Goal: Task Accomplishment & Management: Complete application form

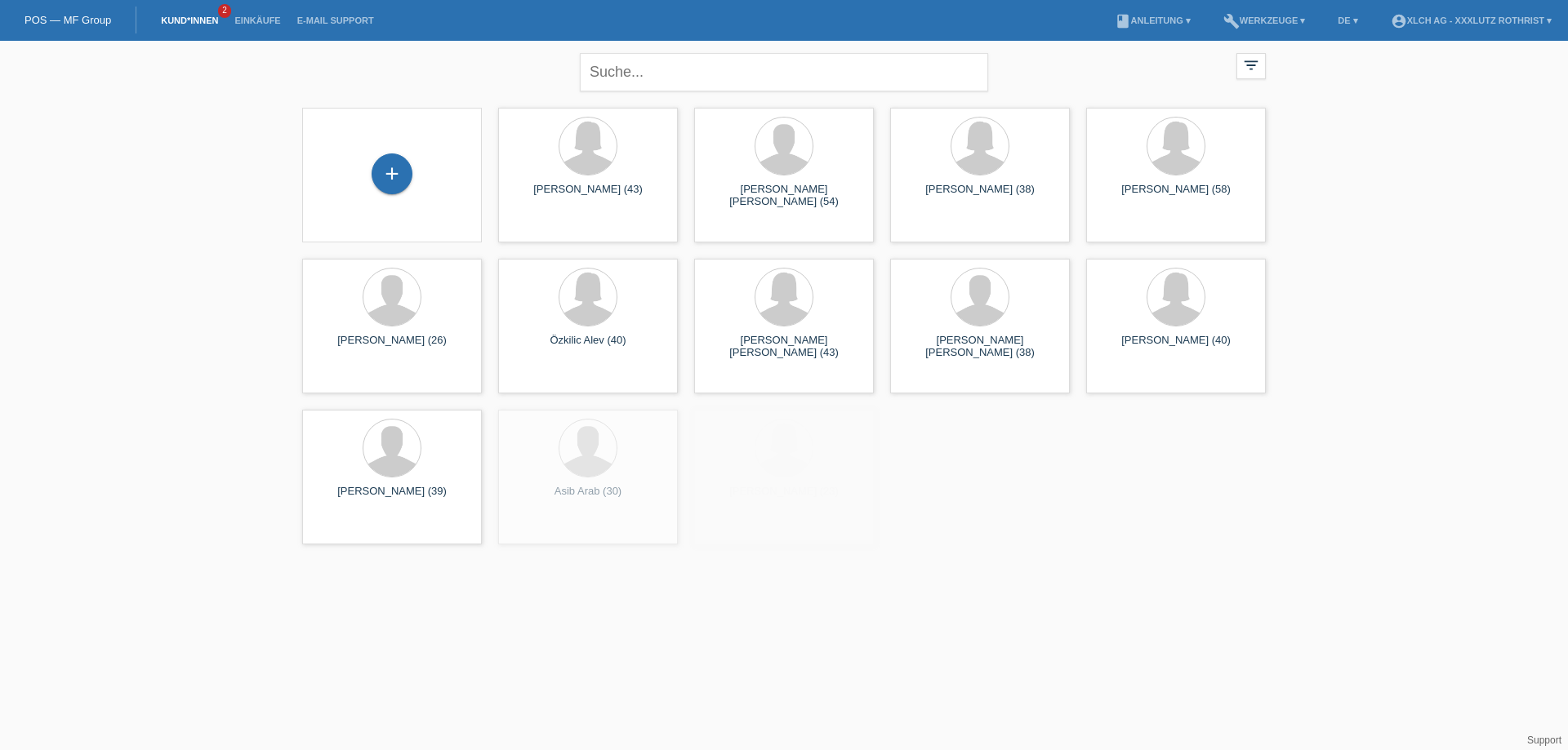
click at [441, 139] on div "+" at bounding box center [391, 175] width 180 height 134
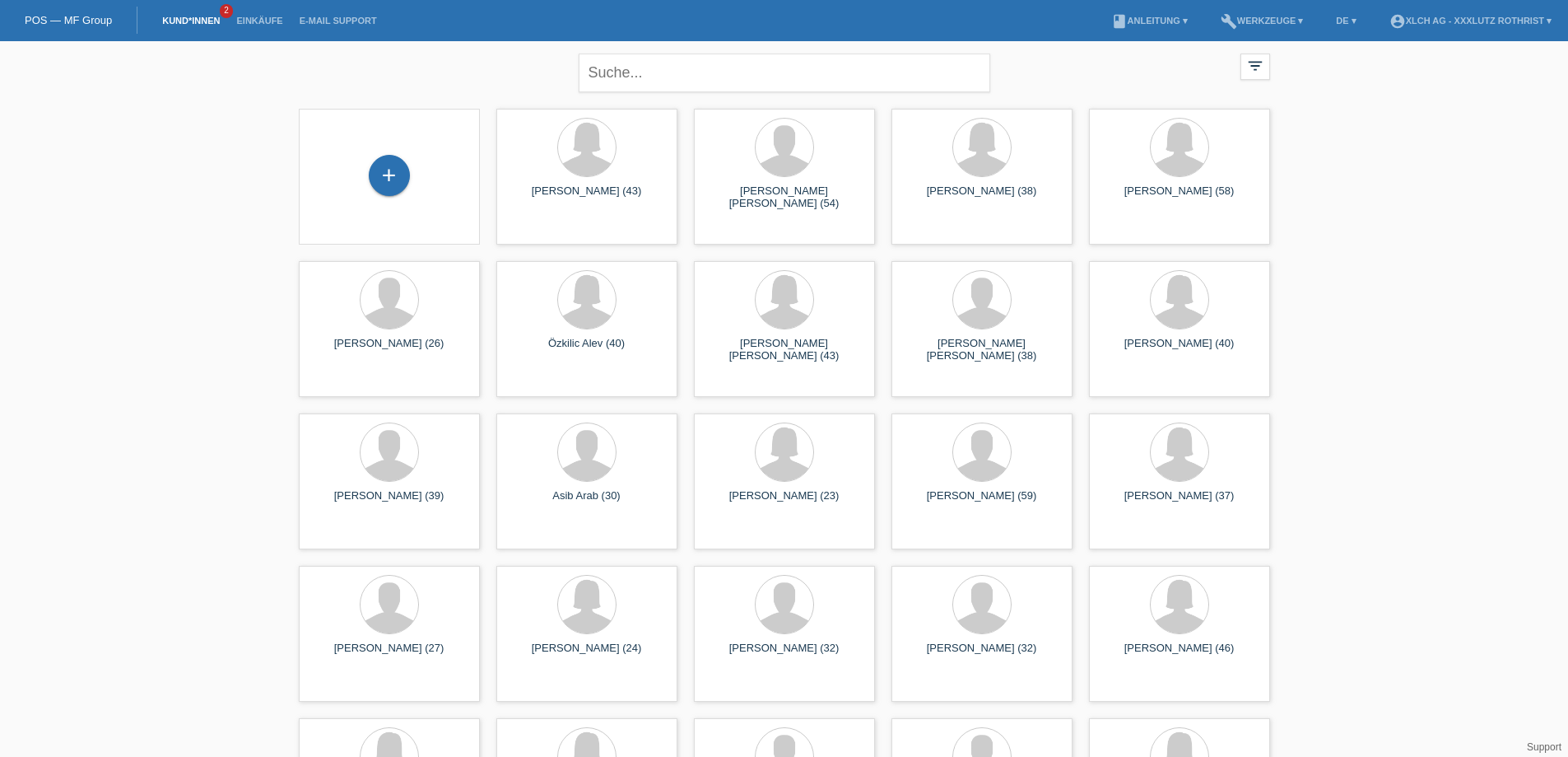
drag, startPoint x: 360, startPoint y: 184, endPoint x: 370, endPoint y: 184, distance: 10.0
click at [361, 184] on div "+" at bounding box center [390, 177] width 155 height 43
click at [386, 182] on div "+" at bounding box center [390, 176] width 41 height 41
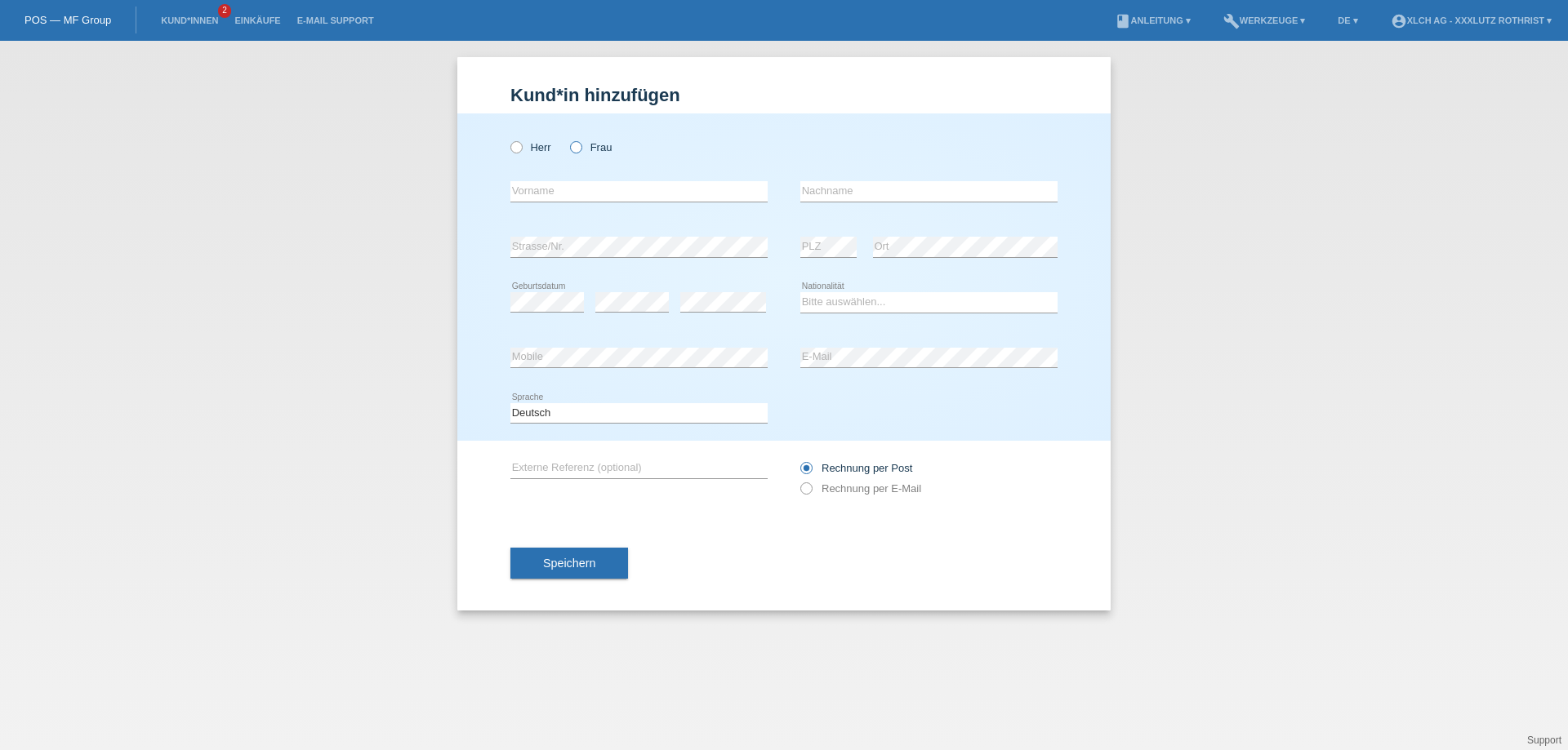
click at [567, 139] on icon at bounding box center [567, 139] width 0 height 0
click at [575, 148] on input "Frau" at bounding box center [575, 146] width 11 height 11
radio input "true"
click at [565, 189] on input "text" at bounding box center [638, 191] width 257 height 20
type input "Sibel"
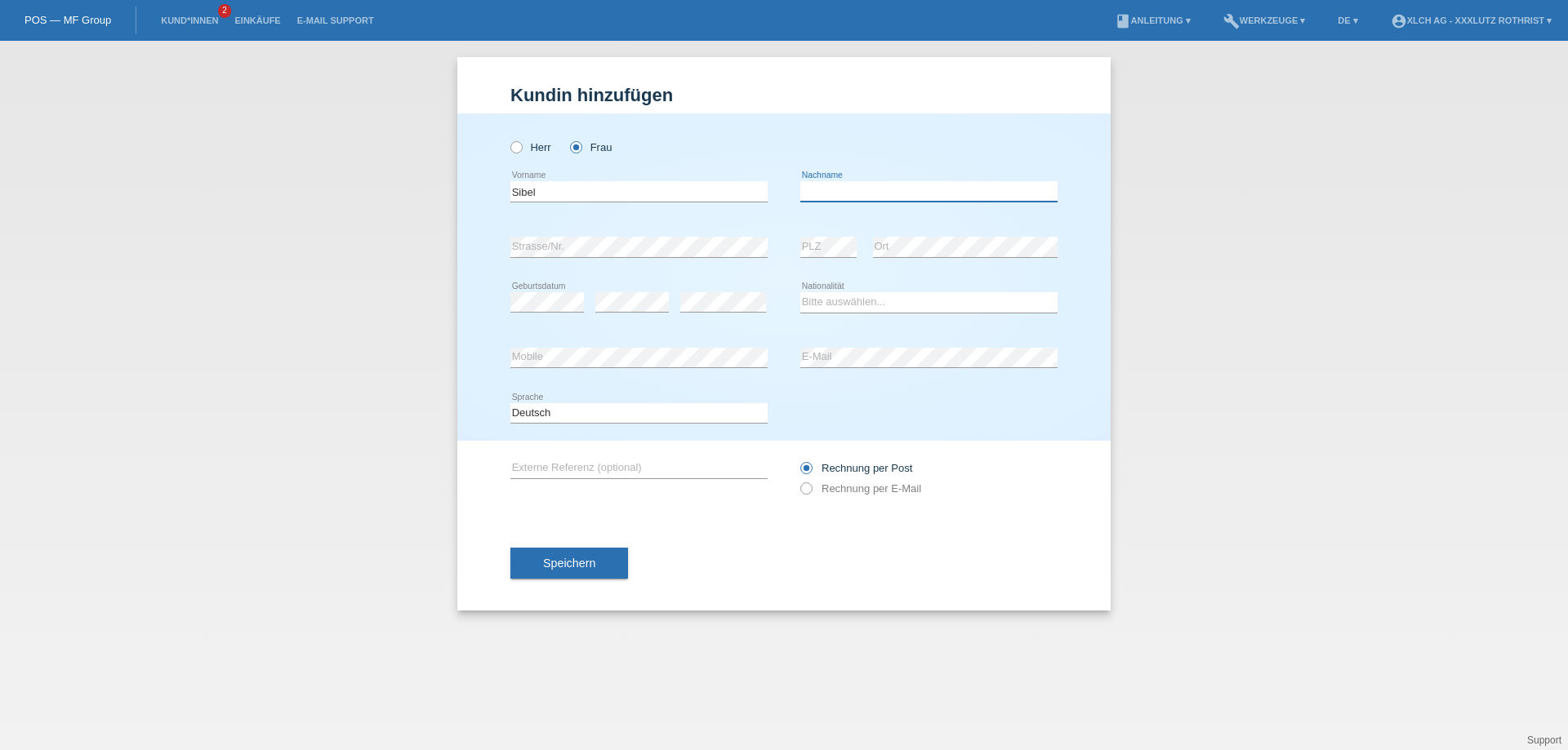
click at [873, 192] on input "text" at bounding box center [929, 191] width 257 height 20
type input "Eser"
click at [875, 303] on select "Bitte auswählen... Schweiz Deutschland Liechtenstein Österreich ------------ Af…" at bounding box center [929, 302] width 257 height 19
select select "CH"
click at [800, 293] on select "Bitte auswählen... Schweiz Deutschland Liechtenstein Österreich ------------ Af…" at bounding box center [929, 302] width 257 height 19
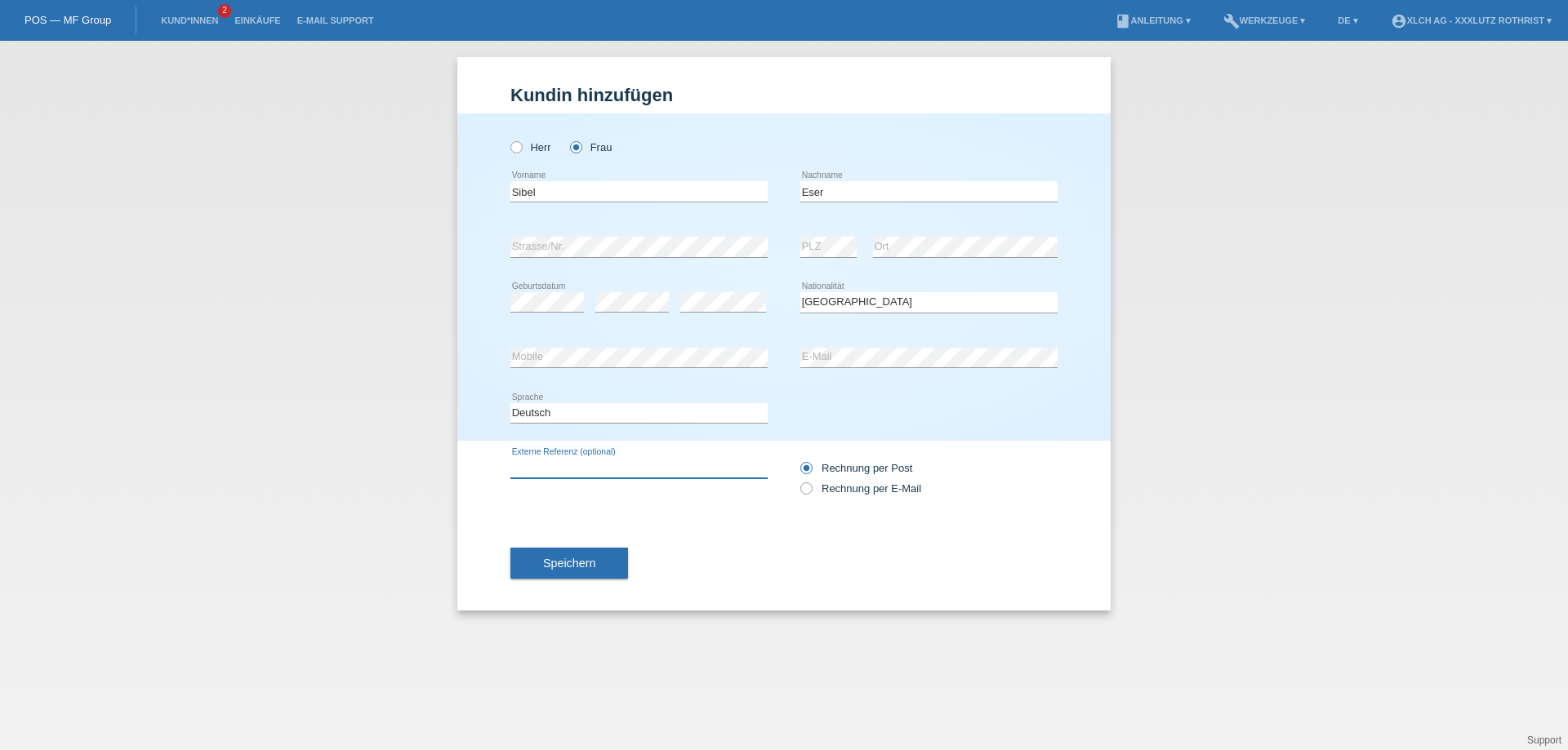
drag, startPoint x: 664, startPoint y: 470, endPoint x: 797, endPoint y: 484, distance: 133.7
click at [667, 468] on input "text" at bounding box center [638, 468] width 257 height 20
click at [850, 482] on div "Rechnung per Post Rechnung per E-Mail" at bounding box center [929, 479] width 257 height 41
click at [854, 484] on label "Rechnung per E-Mail" at bounding box center [860, 488] width 121 height 13
click at [811, 484] on input "Rechnung per E-Mail" at bounding box center [805, 492] width 11 height 20
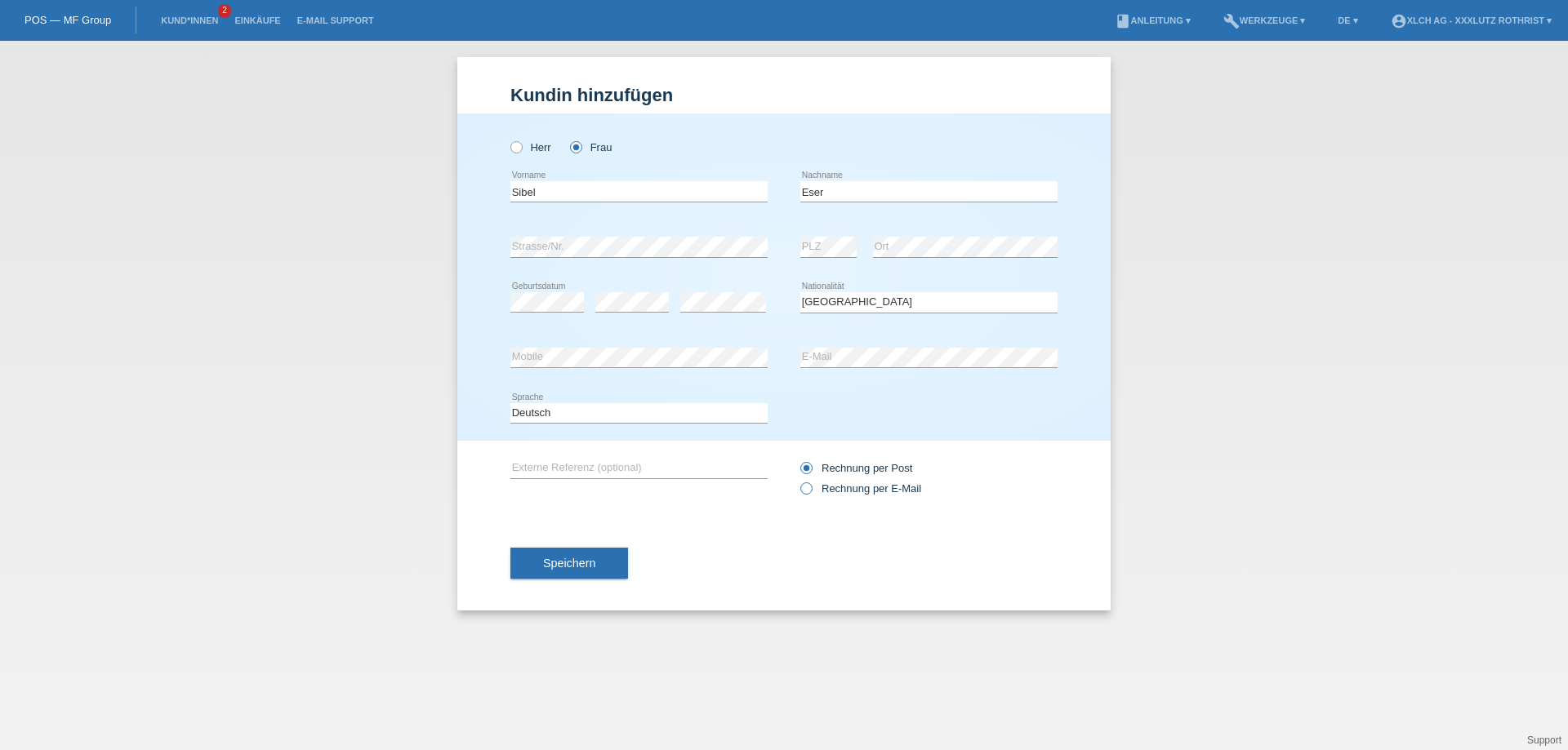
radio input "true"
click at [860, 462] on div "Rechnung per Post Rechnung per E-Mail" at bounding box center [929, 479] width 257 height 41
click at [863, 467] on label "Rechnung per Post" at bounding box center [856, 468] width 112 height 13
click at [811, 467] on input "Rechnung per Post" at bounding box center [805, 472] width 11 height 20
radio input "true"
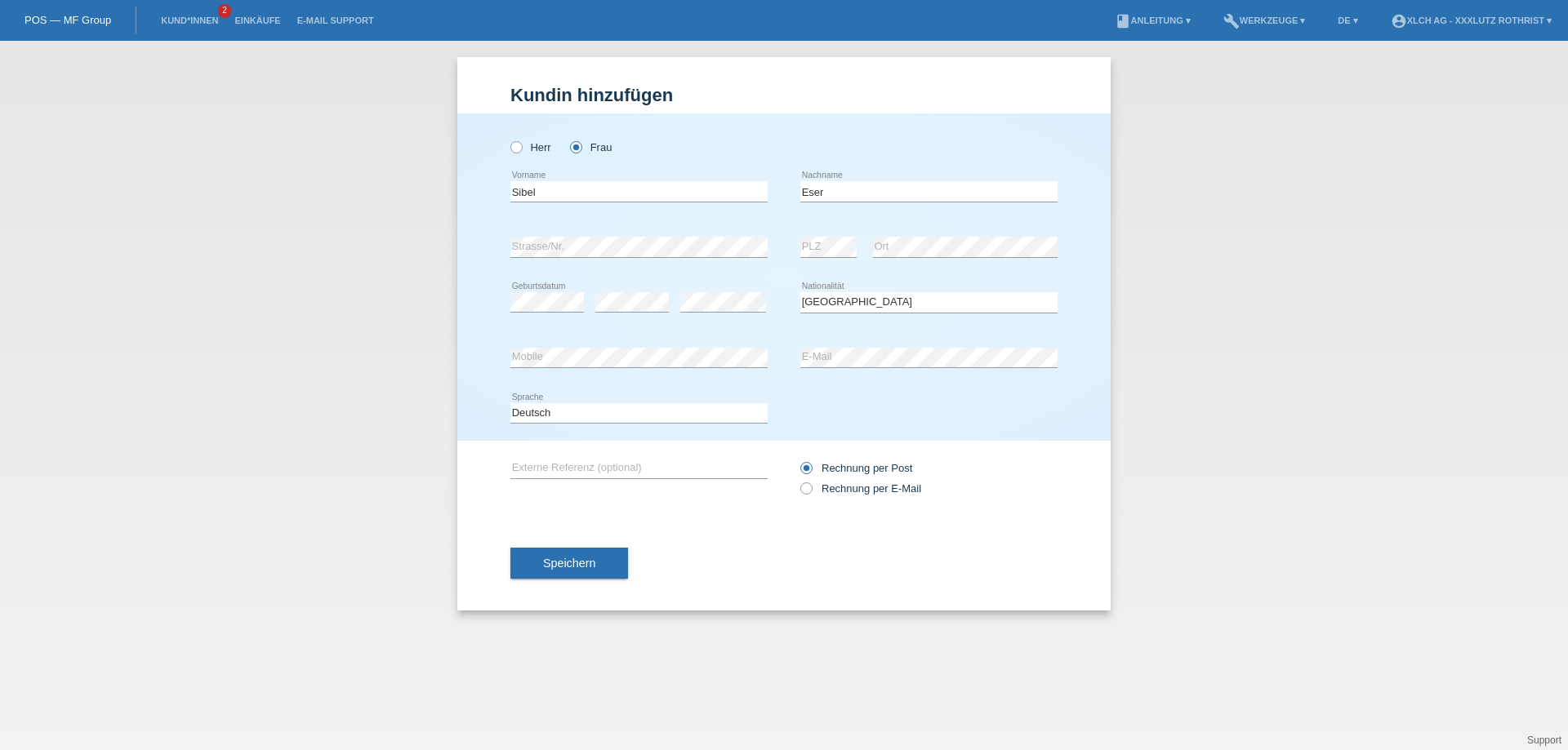
drag, startPoint x: 561, startPoint y: 575, endPoint x: 570, endPoint y: 568, distance: 11.4
click at [564, 573] on button "Speichern" at bounding box center [568, 563] width 118 height 31
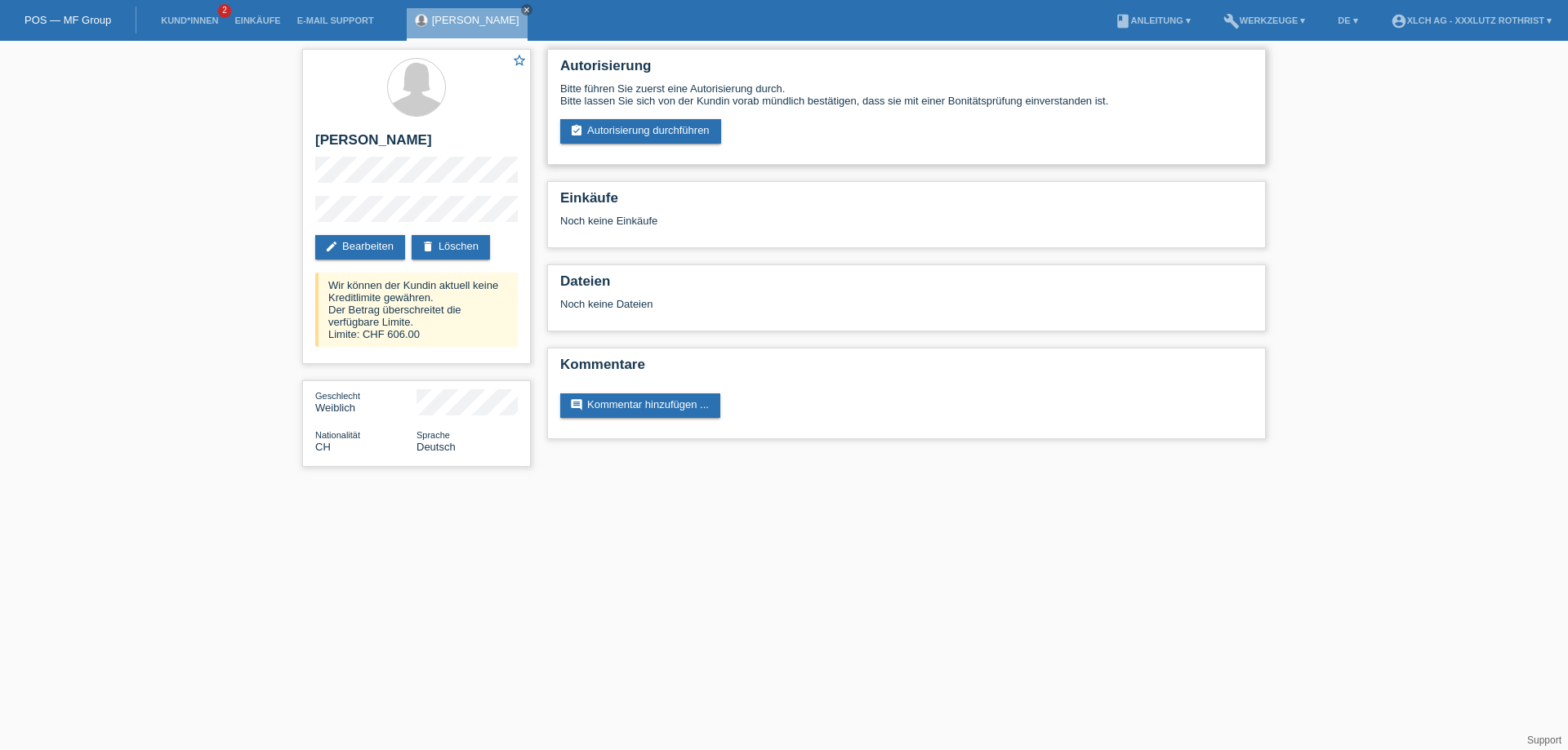
click at [666, 116] on div "Bitte führen Sie zuerst eine Autorisierung durch. Bitte lassen Sie sich von der…" at bounding box center [906, 113] width 692 height 61
click at [691, 128] on link "assignment_turned_in Autorisierung durchführen" at bounding box center [640, 130] width 161 height 24
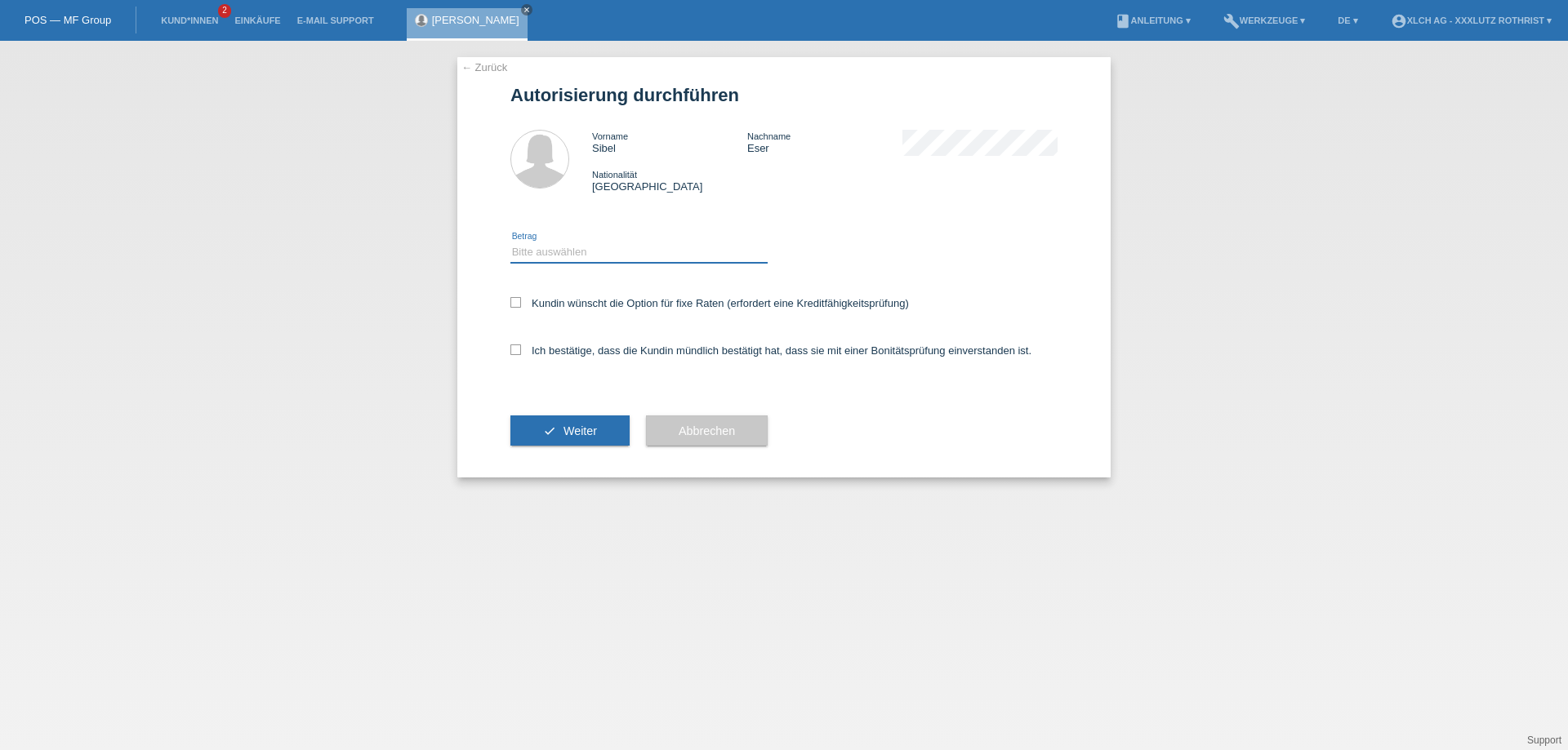
click at [600, 258] on select "Bitte auswählen CHF 1.00 - CHF 499.00 CHF 500.00 - CHF 1'999.00 CHF 2'000.00 - …" at bounding box center [638, 252] width 257 height 19
select select "2"
click at [510, 245] on select "Bitte auswählen CHF 1.00 - CHF 499.00 CHF 500.00 - CHF 1'999.00 CHF 2'000.00 - …" at bounding box center [638, 252] width 257 height 19
click at [606, 302] on label "Kundin wünscht die Option für fixe Raten (erfordert eine Kreditfähigkeitsprüfun…" at bounding box center [709, 303] width 398 height 13
click at [521, 302] on input "Kundin wünscht die Option für fixe Raten (erfordert eine Kreditfähigkeitsprüfun…" at bounding box center [515, 302] width 11 height 11
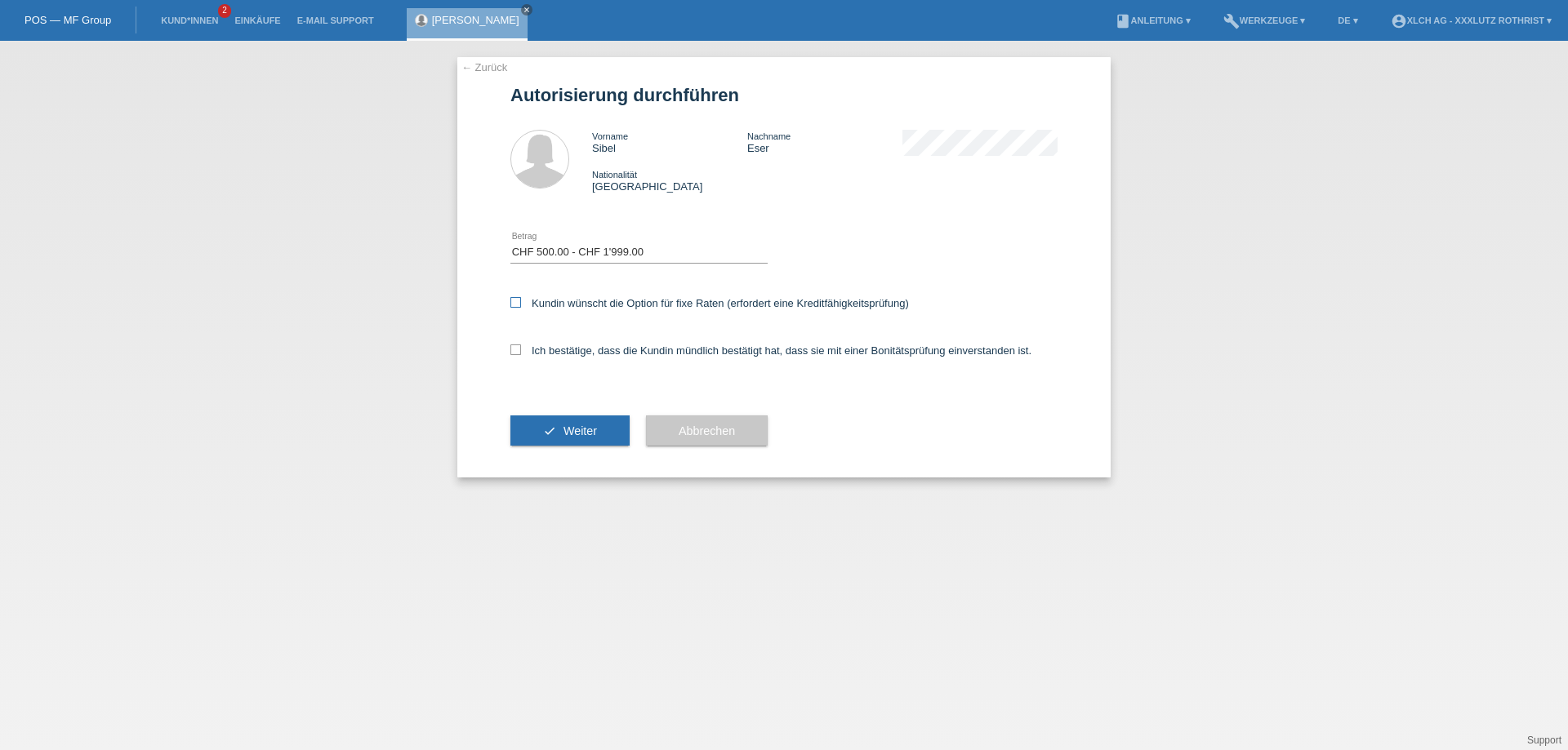
checkbox input "true"
click at [588, 347] on label "Ich bestätige, dass die Kundin mündlich bestätigt hat, dass sie mit einer Bonit…" at bounding box center [770, 350] width 521 height 13
click at [521, 347] on input "Ich bestätige, dass die Kundin mündlich bestätigt hat, dass sie mit einer Bonit…" at bounding box center [515, 349] width 11 height 11
checkbox input "true"
click at [653, 254] on select "Bitte auswählen CHF 1.00 - CHF 499.00 CHF 500.00 - CHF 1'999.00 CHF 2'000.00 - …" at bounding box center [638, 252] width 257 height 19
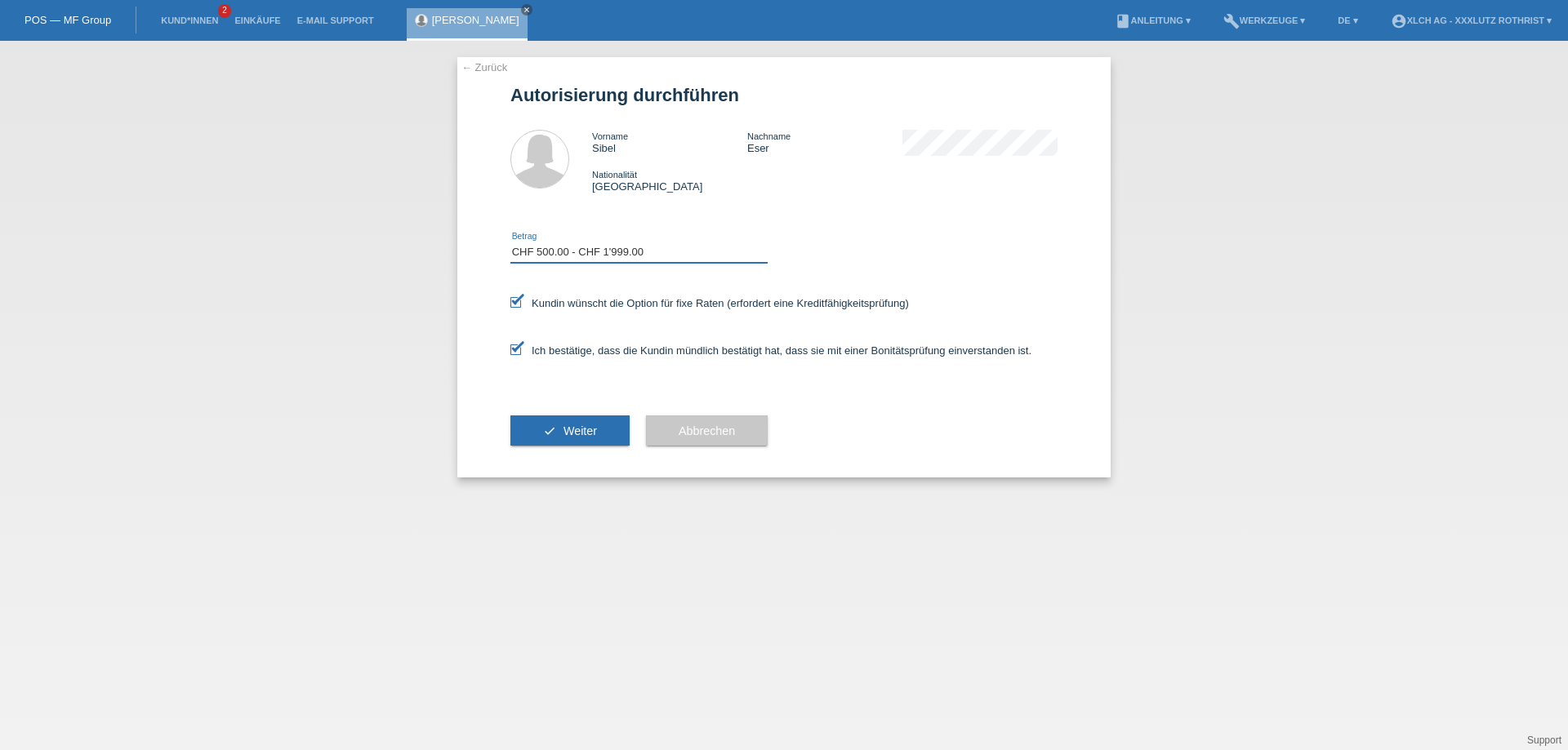
select select "3"
click at [510, 245] on select "Bitte auswählen CHF 1.00 - CHF 499.00 CHF 500.00 - CHF 1'999.00 CHF 2'000.00 - …" at bounding box center [638, 252] width 257 height 19
drag, startPoint x: 550, startPoint y: 429, endPoint x: 559, endPoint y: 421, distance: 12.0
click at [550, 427] on button "check Weiter" at bounding box center [569, 431] width 119 height 31
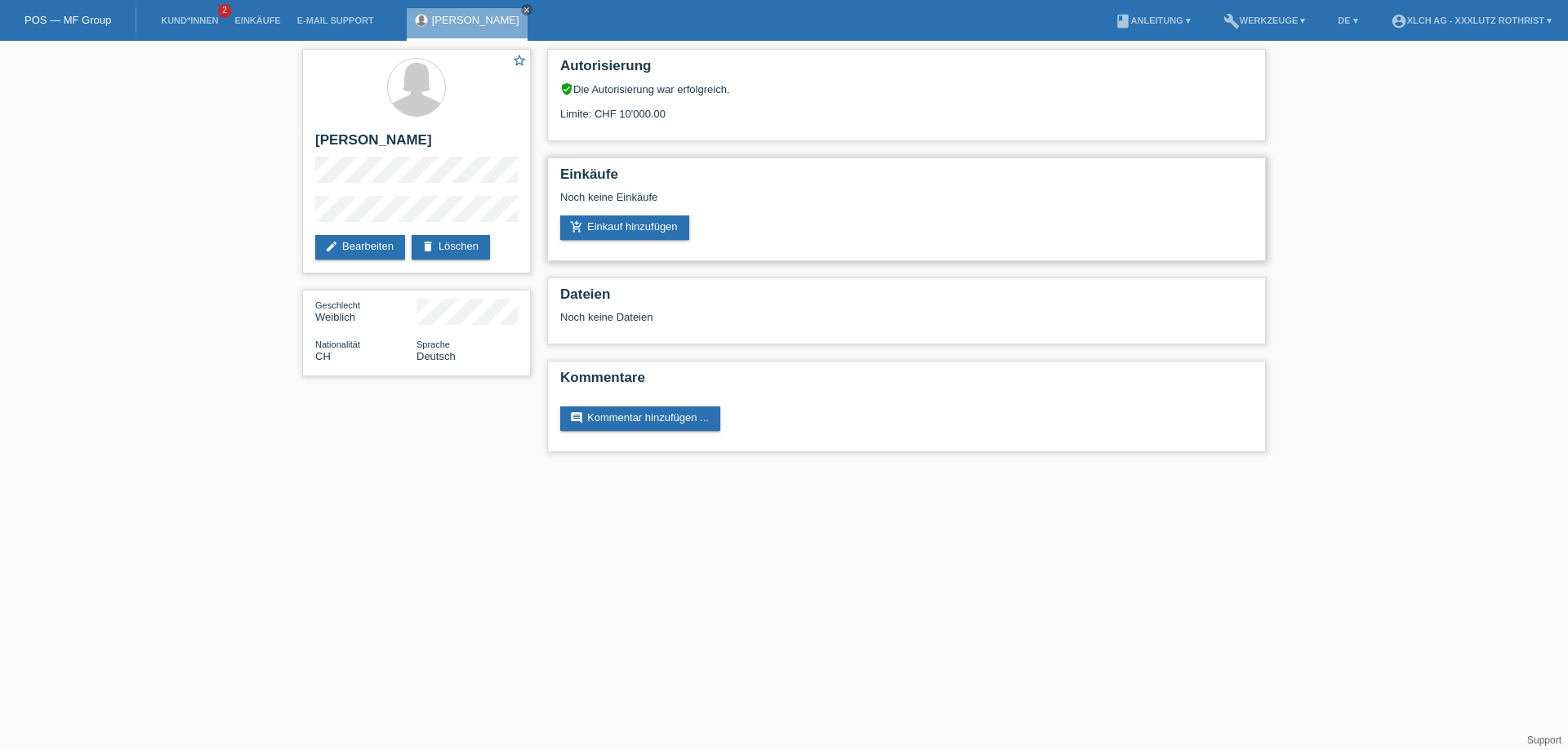
click at [758, 205] on div "Noch keine Einkäufe" at bounding box center [906, 202] width 692 height 24
click at [659, 224] on link "add_shopping_cart Einkauf hinzufügen" at bounding box center [625, 228] width 129 height 24
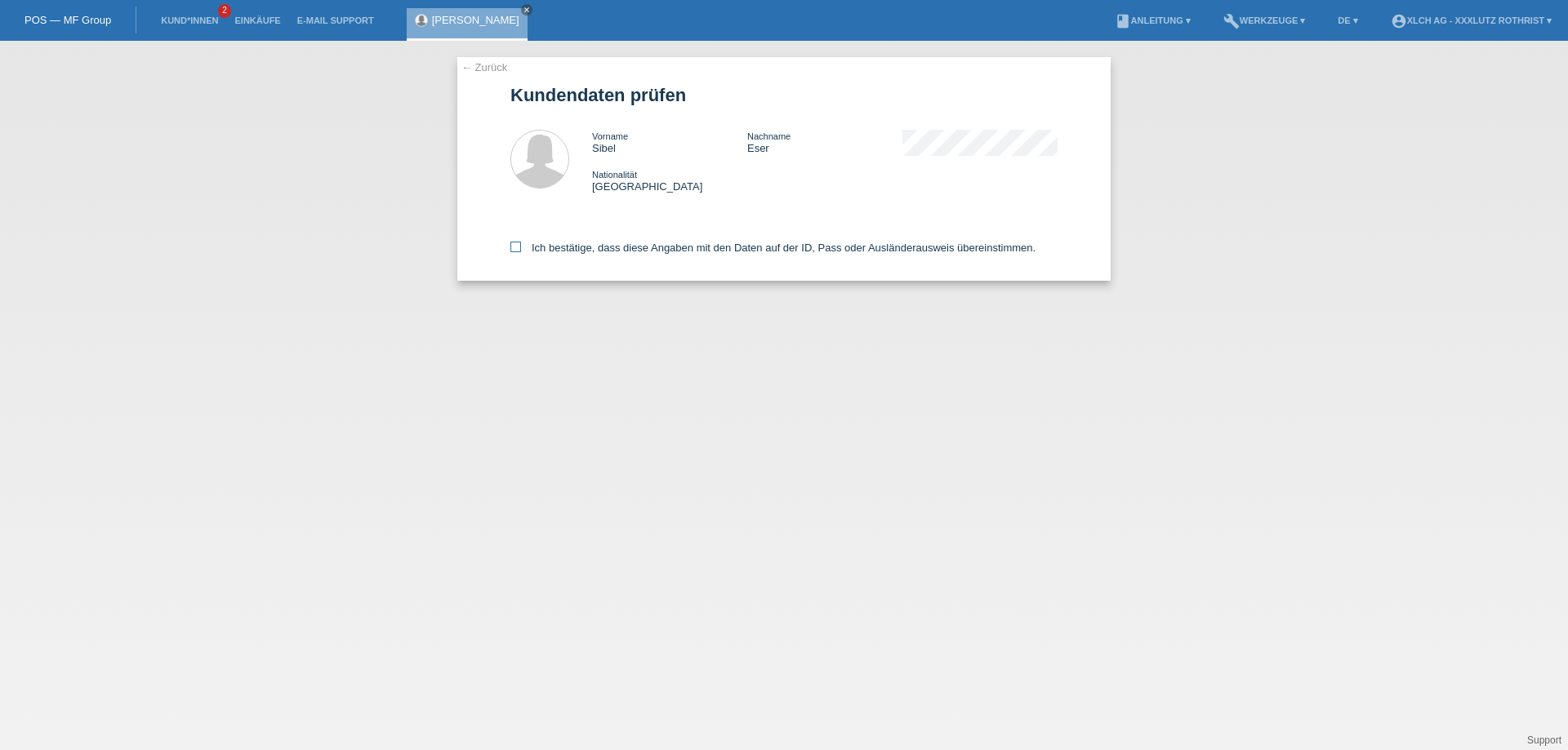
click at [877, 248] on label "Ich bestätige, dass diese Angaben mit den Daten auf der ID, Pass oder Ausländer…" at bounding box center [772, 247] width 525 height 13
click at [521, 248] on input "Ich bestätige, dass diese Angaben mit den Daten auf der ID, Pass oder Ausländer…" at bounding box center [515, 246] width 11 height 11
checkbox input "true"
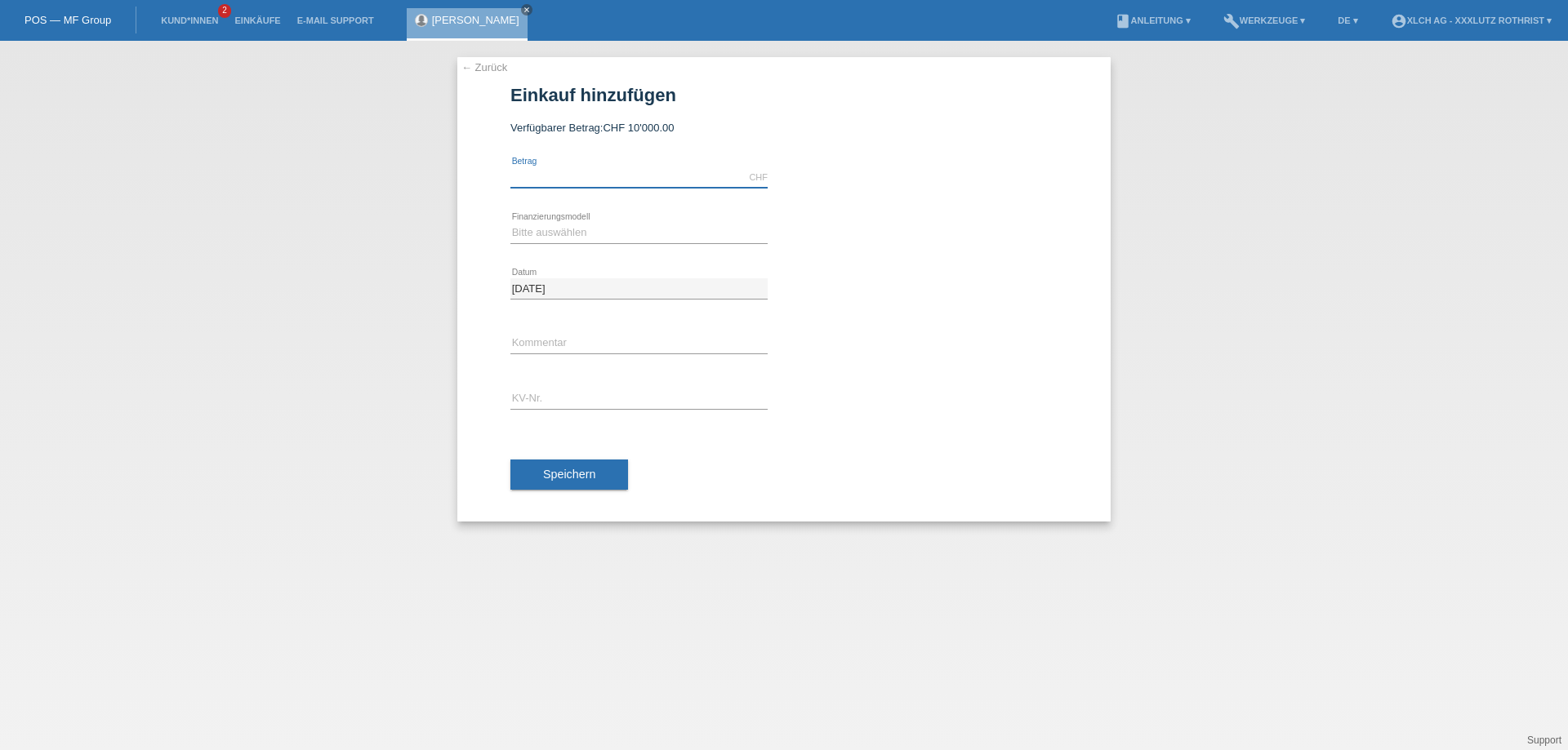
click at [573, 173] on input "text" at bounding box center [638, 177] width 257 height 20
type input "2586.59"
click at [618, 224] on select "Bitte auswählen Kauf auf Rechnung mit Teilzahlungsoption Fixe Raten - Zinsübern…" at bounding box center [638, 232] width 257 height 19
drag, startPoint x: 852, startPoint y: 257, endPoint x: 854, endPoint y: 246, distance: 11.2
click at [853, 258] on div "Bitte auswählen Kauf auf Rechnung mit Teilzahlungsoption Fixe Raten - Zinsübern…" at bounding box center [784, 232] width 547 height 55
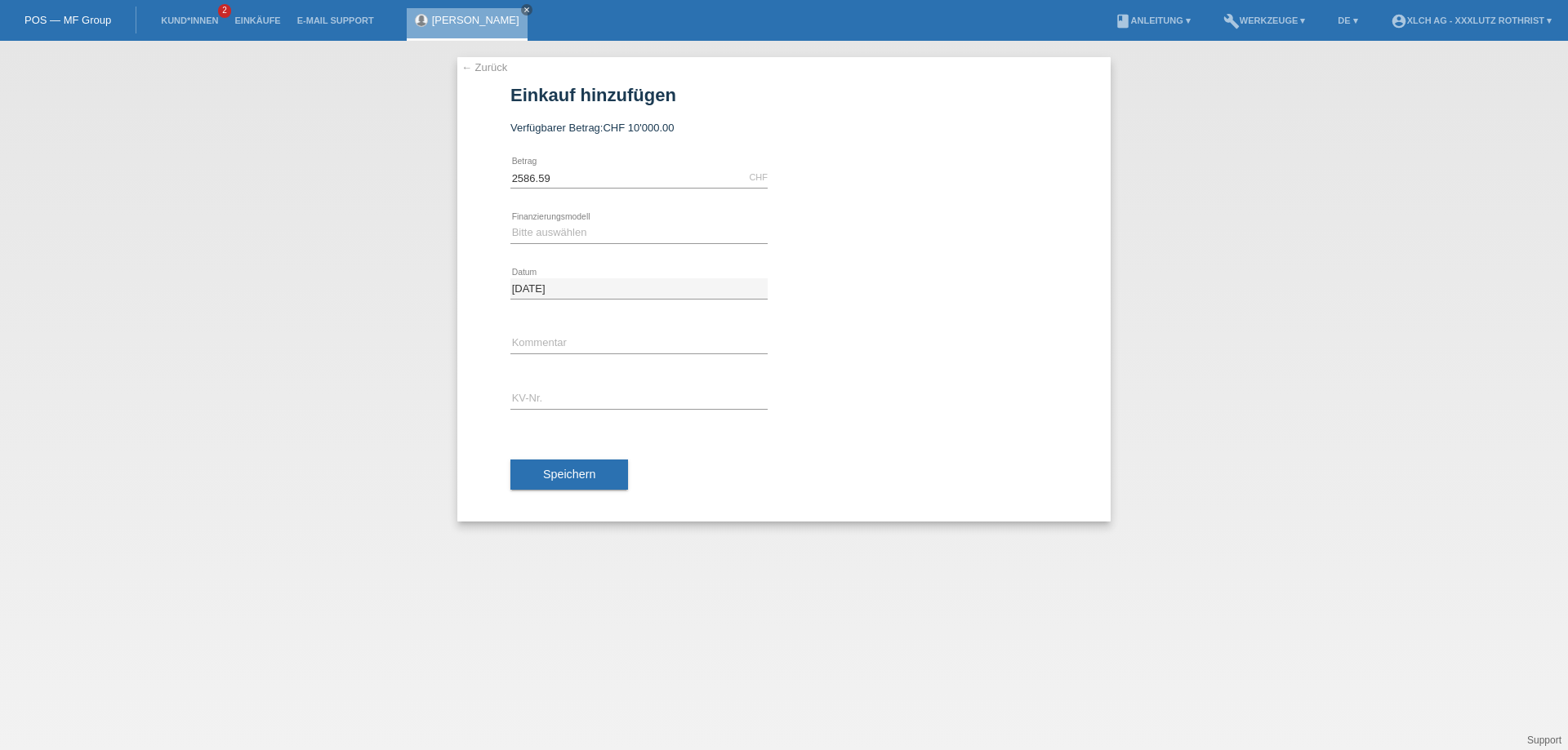
click at [612, 221] on div "Bitte auswählen Kauf auf Rechnung mit Teilzahlungsoption Fixe Raten - Zinsübern…" at bounding box center [638, 232] width 257 height 55
drag, startPoint x: 634, startPoint y: 241, endPoint x: 668, endPoint y: 241, distance: 34.0
click at [635, 241] on select "Bitte auswählen Kauf auf Rechnung mit Teilzahlungsoption Fixe Raten - Zinsübern…" at bounding box center [638, 232] width 257 height 19
click at [510, 224] on select "Bitte auswählen Kauf auf Rechnung mit Teilzahlungsoption Fixe Raten - Zinsübern…" at bounding box center [638, 232] width 257 height 19
drag, startPoint x: 566, startPoint y: 180, endPoint x: 398, endPoint y: 162, distance: 169.0
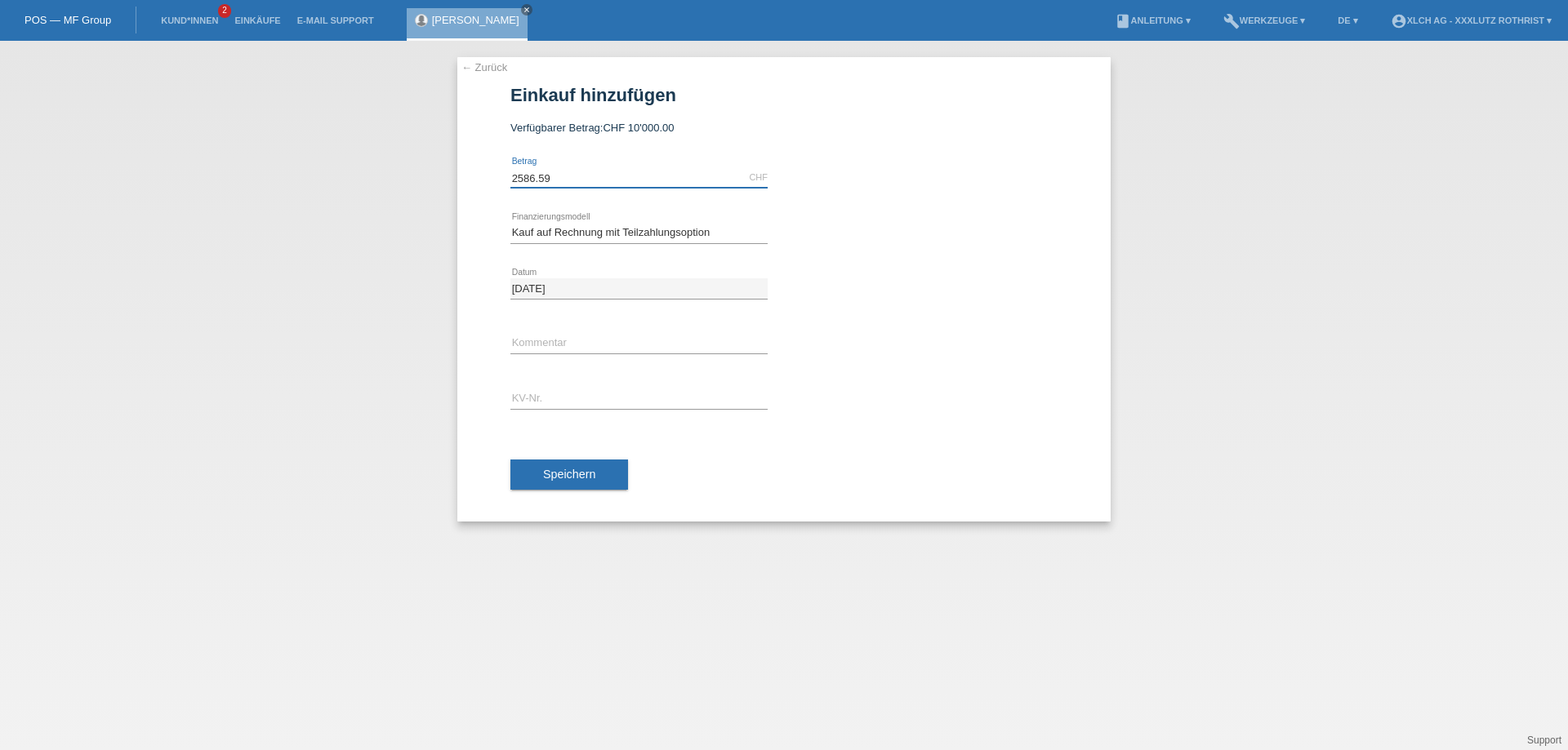
click at [386, 179] on div "← Zurück Einkauf hinzufügen Verfügbarer Betrag: CHF 10'000.00 2586.59 error Bet…" at bounding box center [784, 395] width 1568 height 709
click at [671, 233] on select "Bitte auswählen Kauf auf Rechnung mit Teilzahlungsoption Fixe Raten - Zinsübern…" at bounding box center [638, 232] width 257 height 19
click at [638, 235] on select "Bitte auswählen Kauf auf Rechnung mit Teilzahlungsoption Fixe Raten - Zinsübern…" at bounding box center [638, 232] width 257 height 19
click at [686, 235] on select "Bitte auswählen Kauf auf Rechnung mit Teilzahlungsoption Fixe Raten - Zinsübern…" at bounding box center [638, 232] width 257 height 19
select select "109"
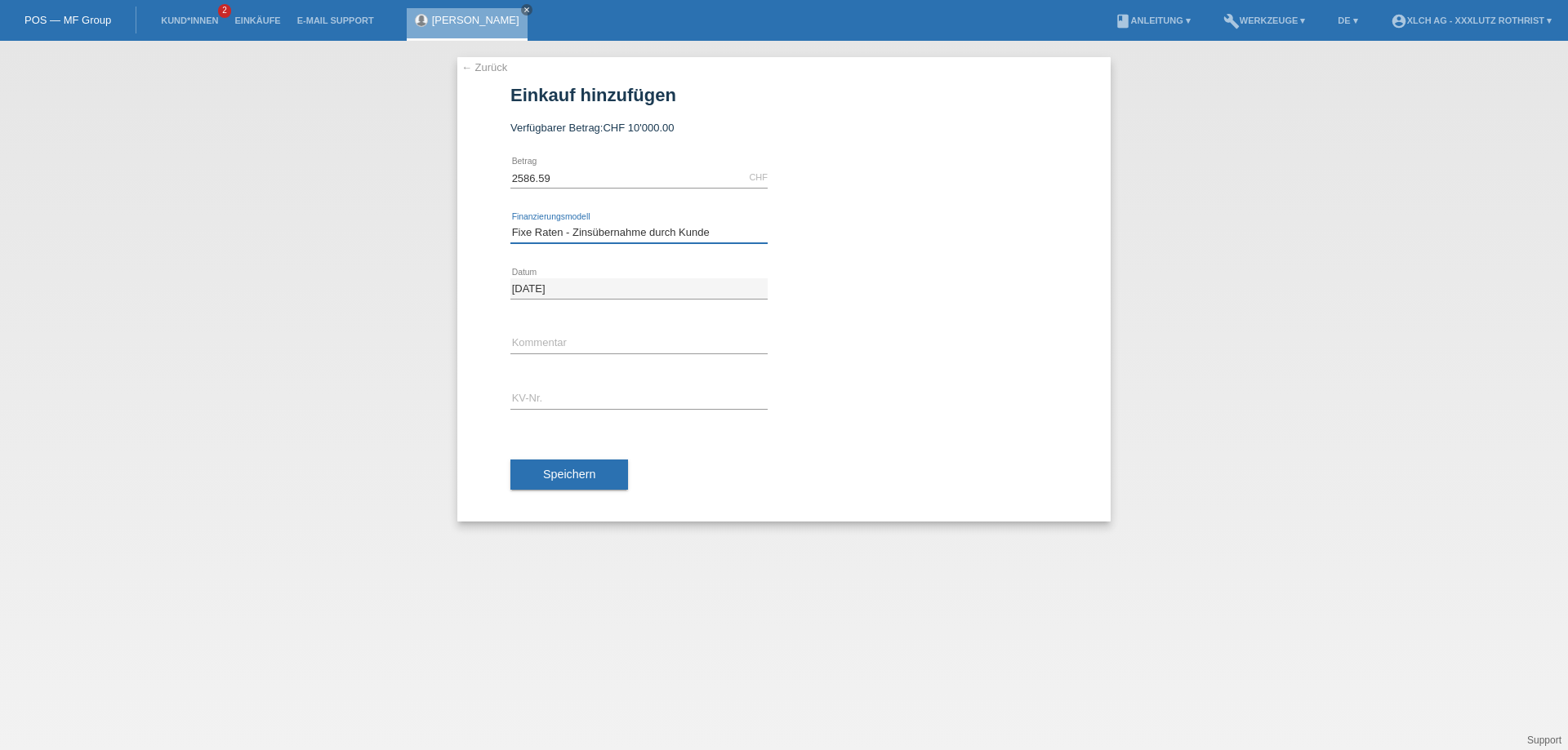
click at [510, 224] on select "Bitte auswählen Kauf auf Rechnung mit Teilzahlungsoption Fixe Raten - Zinsübern…" at bounding box center [638, 232] width 257 height 19
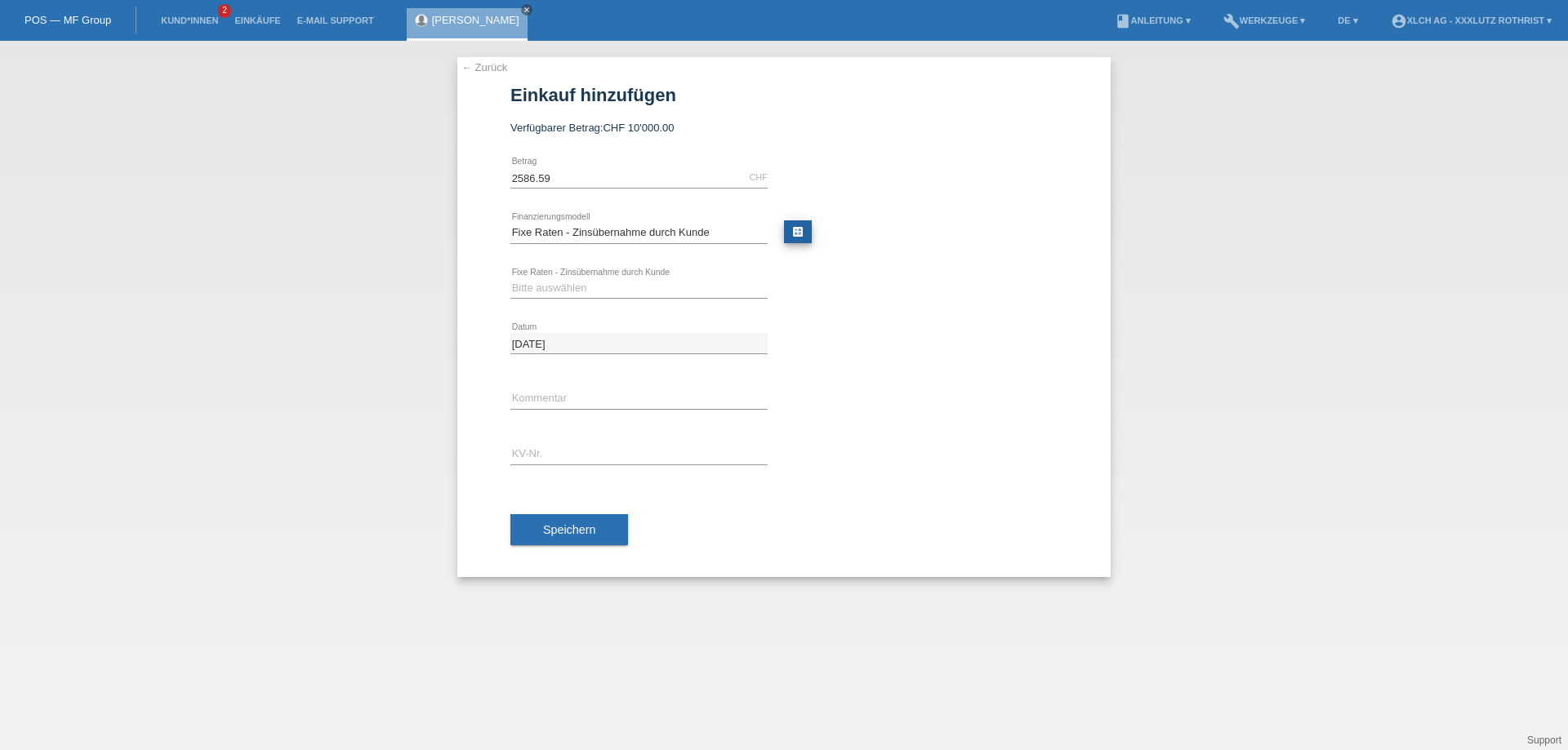
click at [799, 236] on link "calculate" at bounding box center [797, 232] width 28 height 22
type input "2586.59"
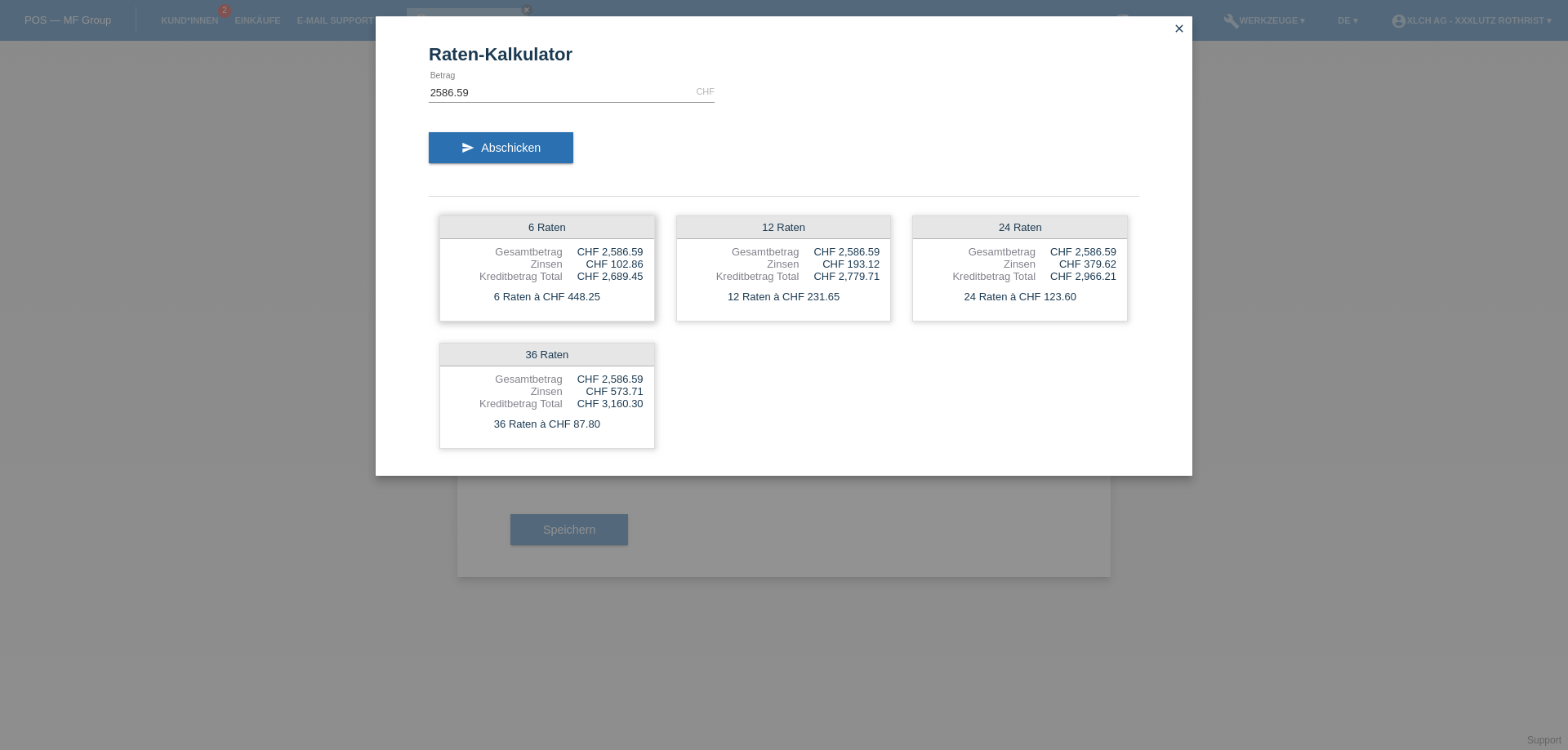
drag, startPoint x: 605, startPoint y: 304, endPoint x: 562, endPoint y: 287, distance: 46.2
click at [569, 296] on div "6 Raten à CHF 448.25" at bounding box center [547, 297] width 214 height 21
drag, startPoint x: 609, startPoint y: 335, endPoint x: 627, endPoint y: 338, distance: 18.2
click at [609, 332] on div "6 Raten Gesamtbetrag CHF 2,586.59 Zinsen CHF 102.86 Kreditbetrag Total CHF 2,68…" at bounding box center [784, 333] width 711 height 255
click at [1094, 281] on div "CHF 2,966.21" at bounding box center [1076, 276] width 81 height 13
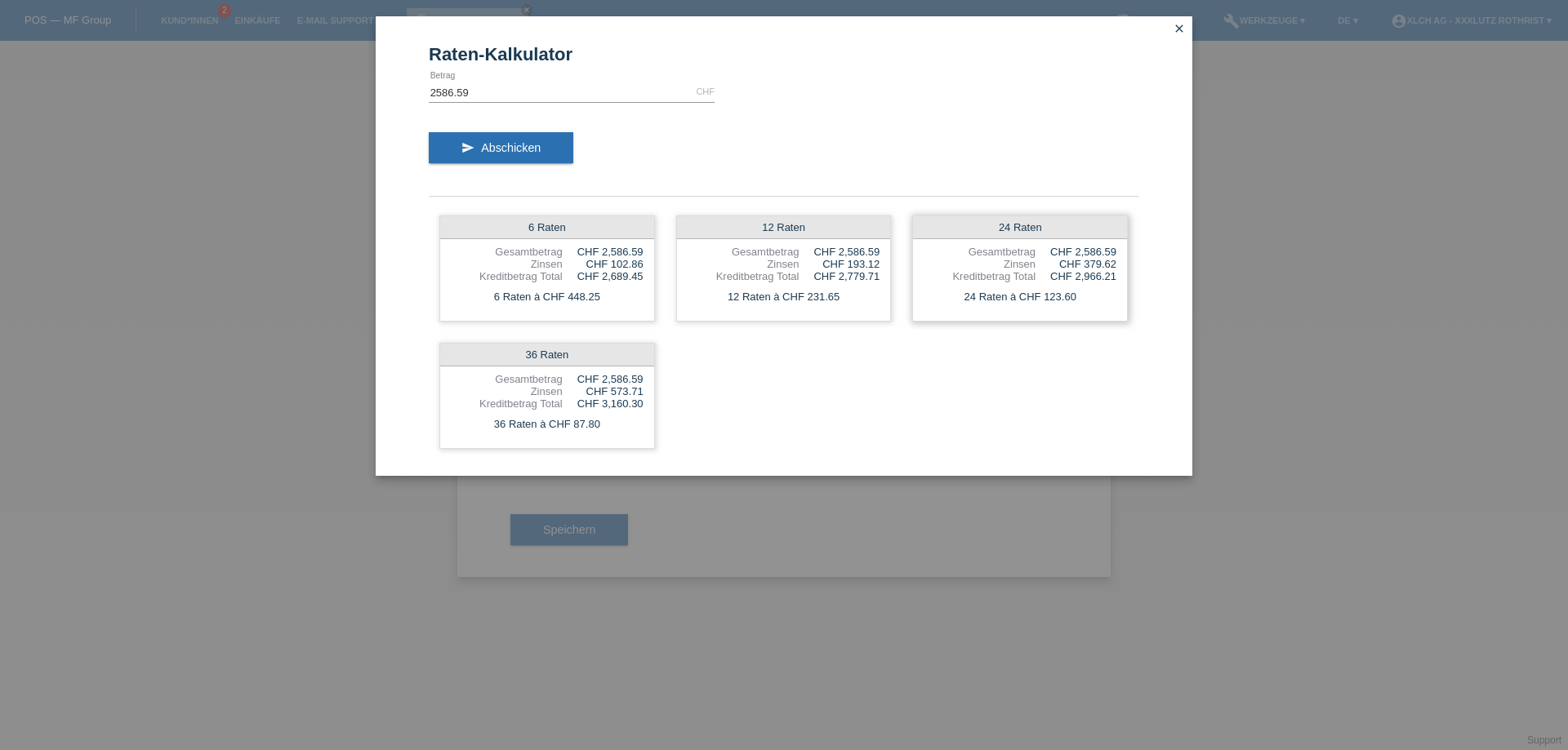
click at [1061, 297] on div "24 Raten à CHF 123.60" at bounding box center [1020, 297] width 214 height 21
drag, startPoint x: 1104, startPoint y: 300, endPoint x: 1111, endPoint y: 292, distance: 10.6
click at [1105, 299] on div "24 Raten à CHF 123.60" at bounding box center [1020, 297] width 214 height 21
click at [1175, 33] on icon "close" at bounding box center [1179, 28] width 13 height 13
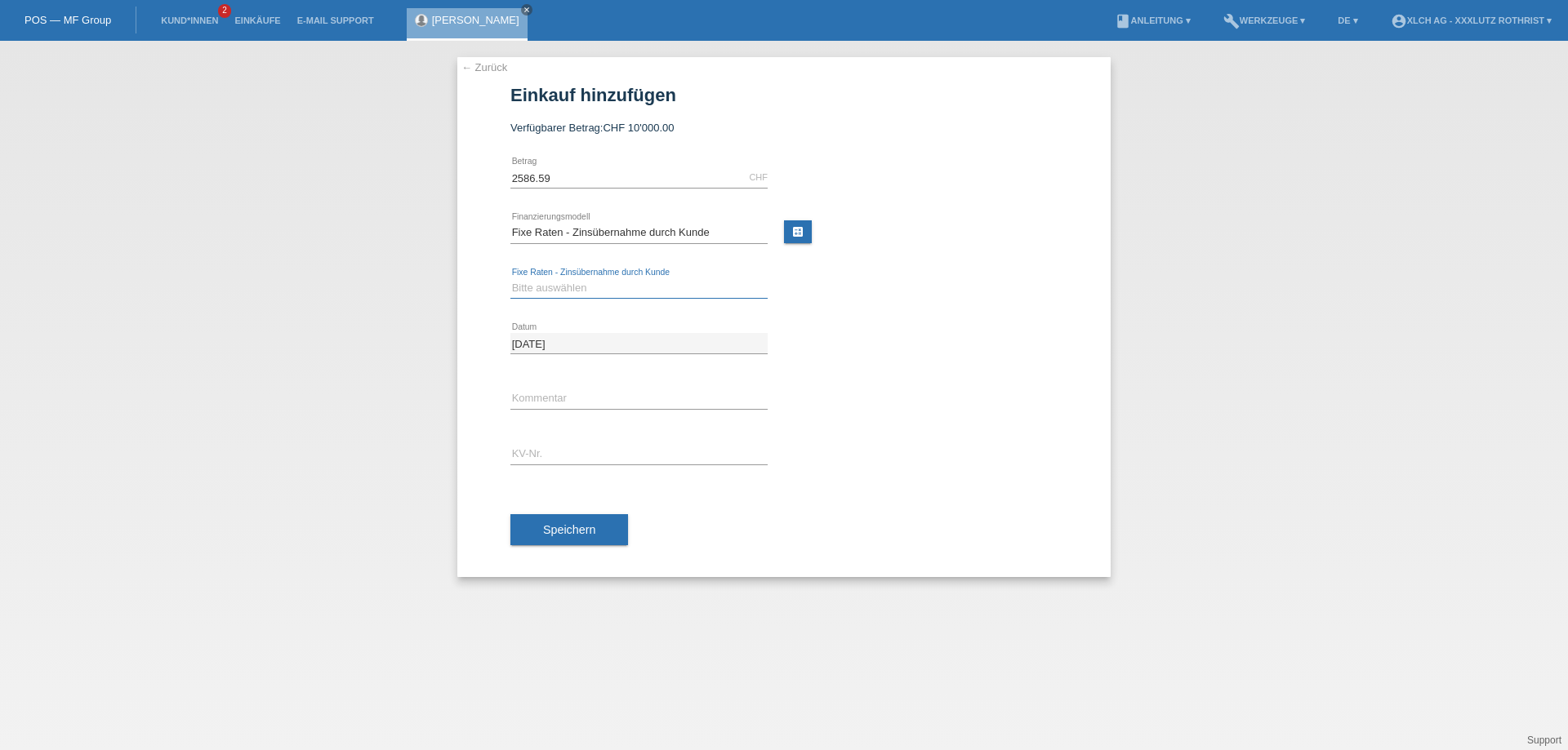
click at [603, 280] on select "Bitte auswählen 6 Raten 12 Raten 24 Raten 36 Raten" at bounding box center [638, 288] width 257 height 19
select select "315"
click at [510, 278] on select "Bitte auswählen 6 Raten 12 Raten 24 Raten 36 Raten" at bounding box center [638, 288] width 257 height 19
drag, startPoint x: 556, startPoint y: 409, endPoint x: 559, endPoint y: 400, distance: 9.5
click at [559, 400] on input "text" at bounding box center [638, 398] width 257 height 20
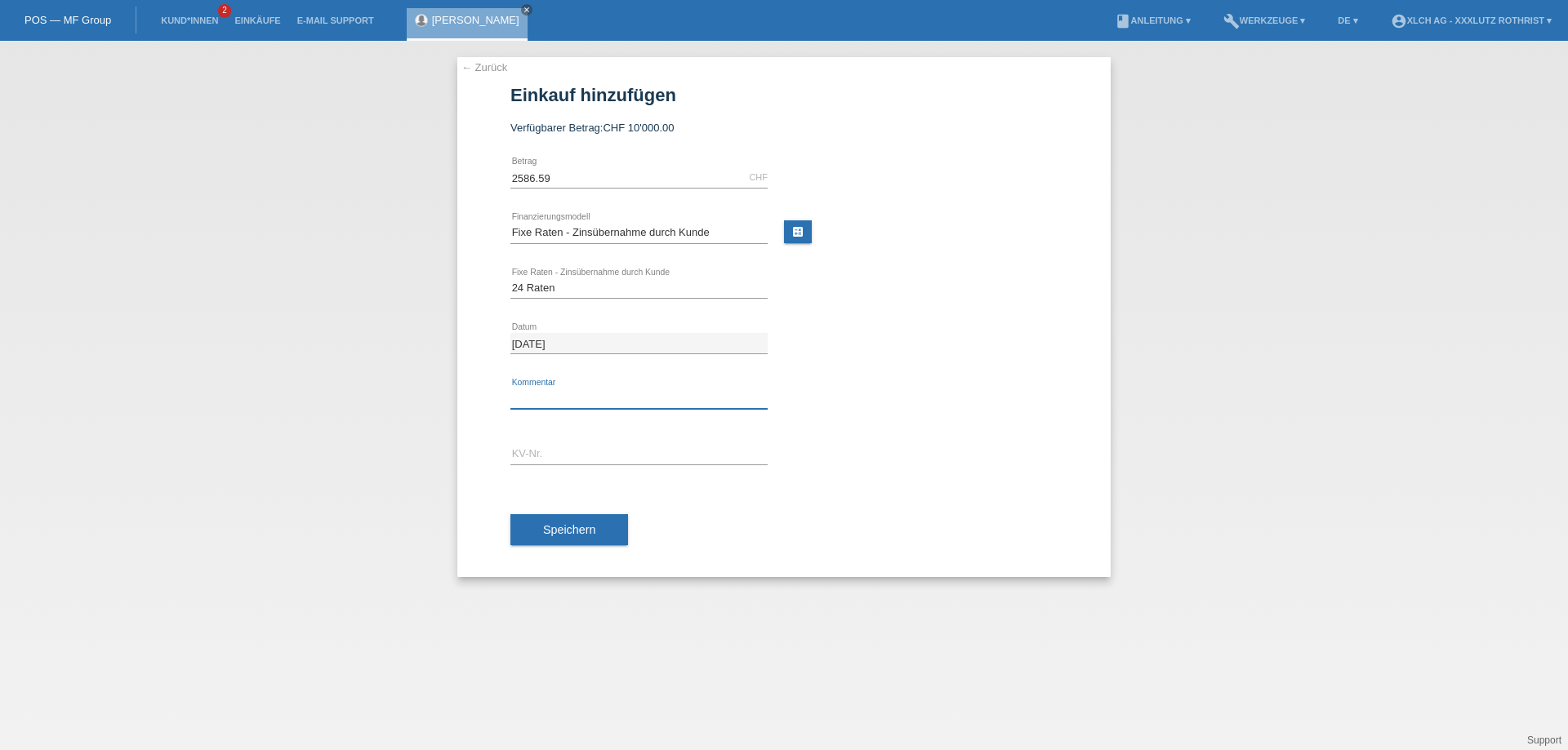
type input "Finanziert durch 351M"
drag, startPoint x: 619, startPoint y: 447, endPoint x: 619, endPoint y: 425, distance: 22.0
click at [619, 447] on input "text" at bounding box center [638, 453] width 257 height 20
click at [1012, 322] on div at bounding box center [929, 322] width 257 height 13
click at [602, 181] on input "2586.59" at bounding box center [638, 177] width 257 height 20
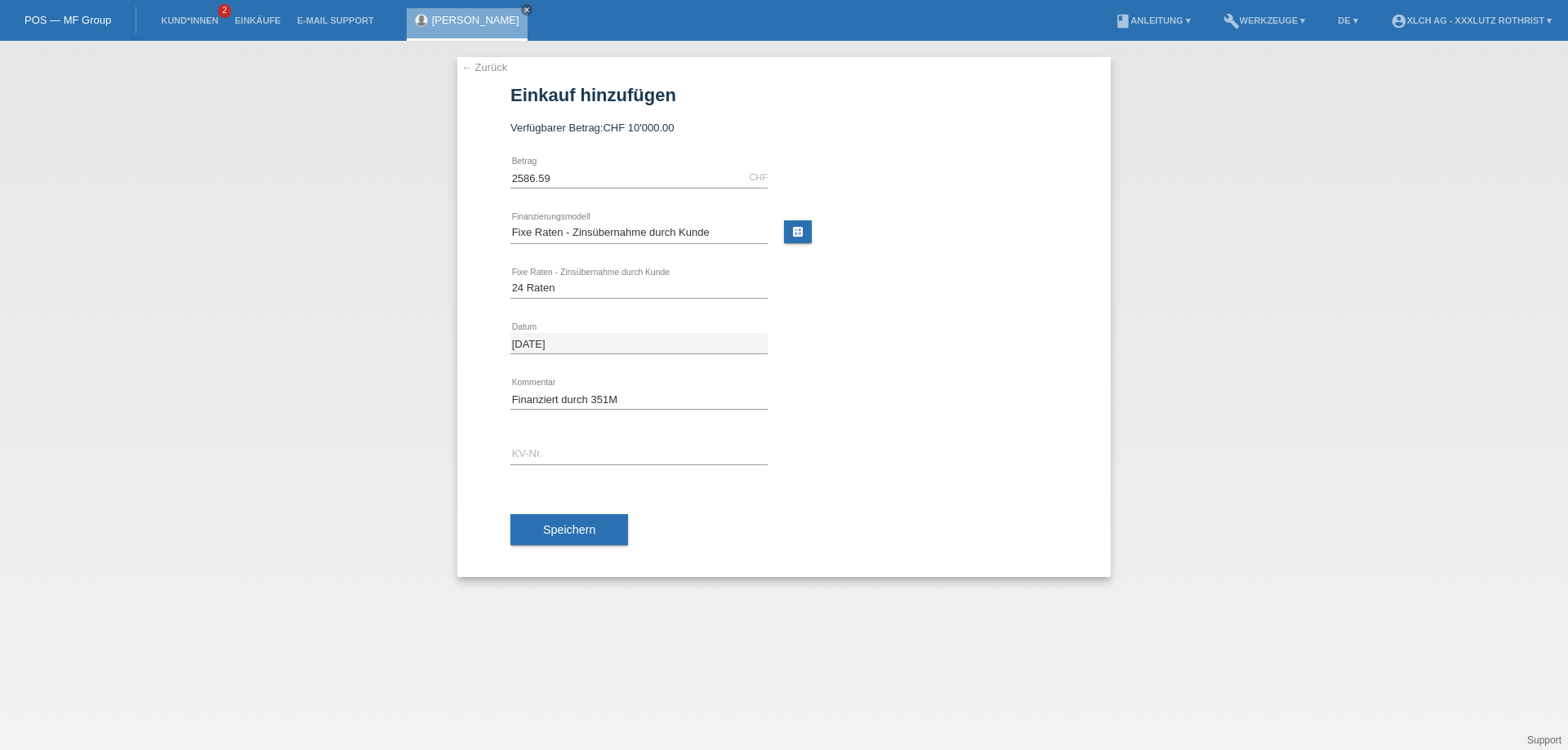
click at [1019, 220] on div "calculate" at bounding box center [929, 225] width 257 height 40
click at [1254, 490] on div "← Zurück Einkauf hinzufügen Verfügbarer Betrag: CHF 10'000.00 2586.59 error Bet…" at bounding box center [784, 395] width 1568 height 709
click at [551, 452] on input "text" at bounding box center [638, 453] width 257 height 20
click at [542, 451] on input "text" at bounding box center [638, 453] width 257 height 20
click at [815, 226] on div "calculate" at bounding box center [920, 233] width 273 height 25
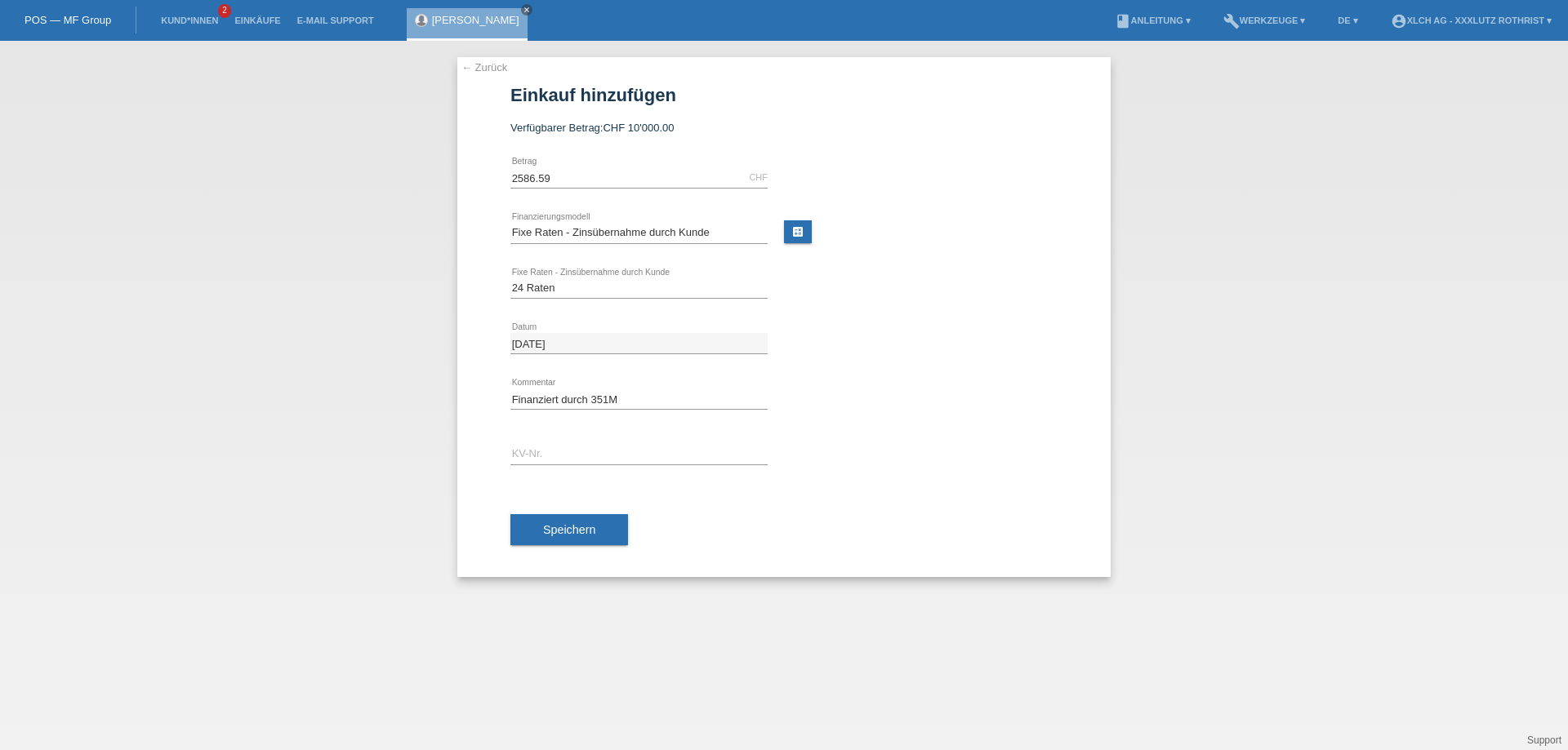
drag, startPoint x: 778, startPoint y: 248, endPoint x: 824, endPoint y: 231, distance: 49.0
click at [779, 248] on div "Bitte auswählen Kauf auf Rechnung mit Teilzahlungsoption Fixe Raten - Zinsübern…" at bounding box center [784, 232] width 547 height 55
click at [799, 225] on link "calculate" at bounding box center [797, 232] width 28 height 22
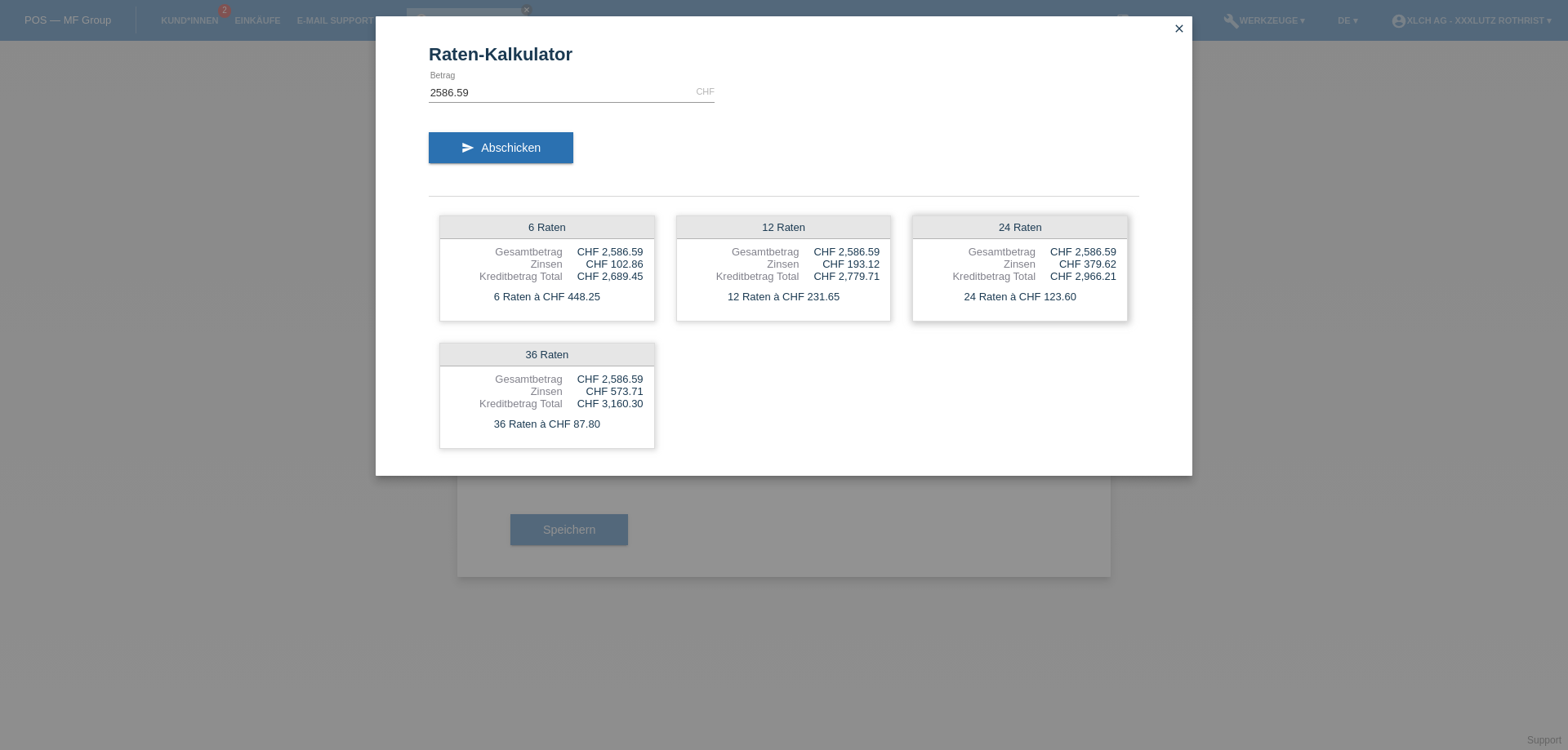
click at [1017, 241] on div "24 Raten Gesamtbetrag CHF 2,586.59 Zinsen CHF 379.62 Kreditbetrag Total CHF 2,9…" at bounding box center [1020, 268] width 216 height 106
click at [1008, 261] on div "Zinsen" at bounding box center [979, 264] width 112 height 13
click at [1046, 224] on div "24 Raten" at bounding box center [1020, 227] width 214 height 22
click at [1003, 267] on div "Zinsen" at bounding box center [979, 264] width 112 height 13
click at [1003, 263] on div "Zinsen" at bounding box center [979, 264] width 112 height 13
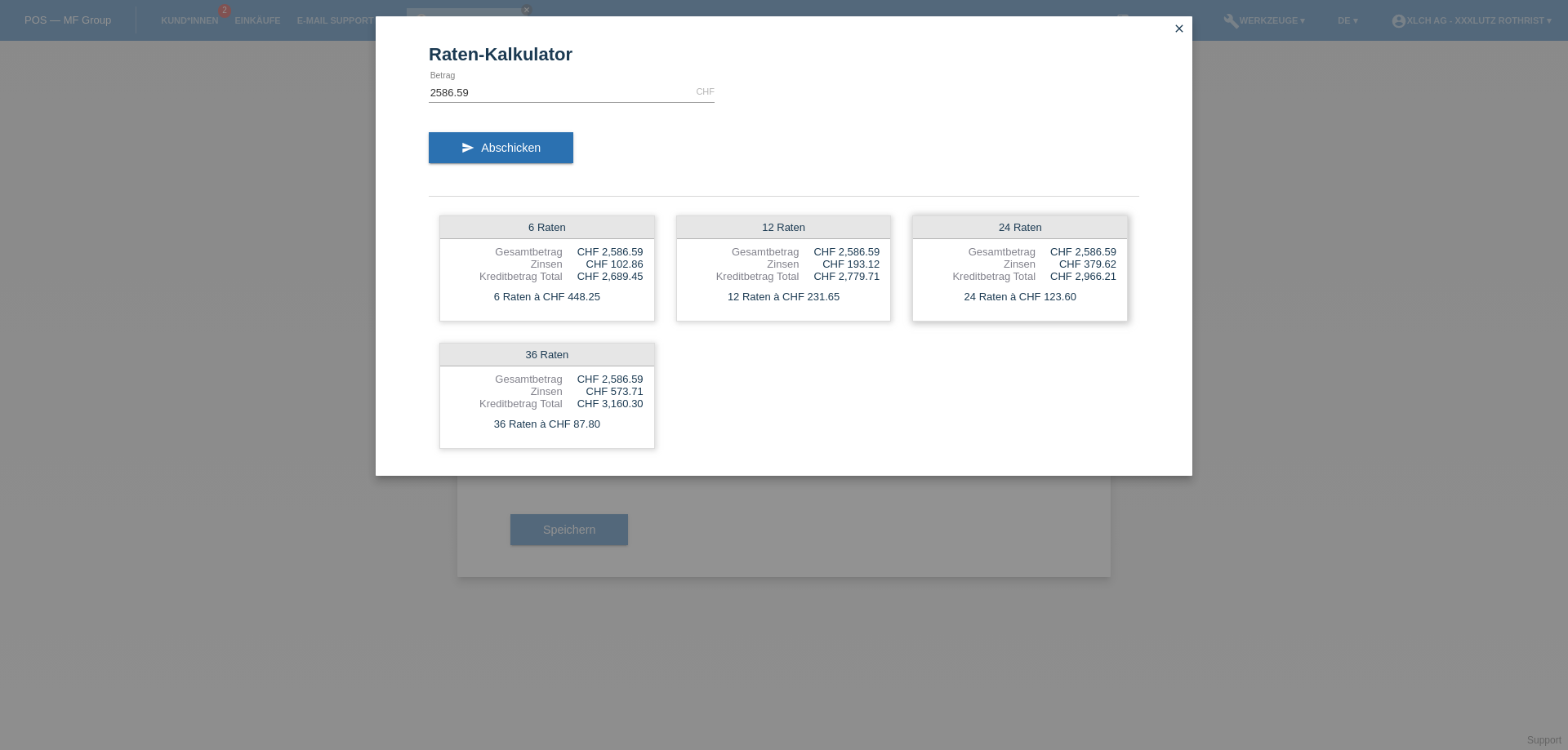
click at [992, 259] on div "Zinsen" at bounding box center [979, 264] width 112 height 13
click at [1180, 29] on icon "close" at bounding box center [1179, 28] width 13 height 13
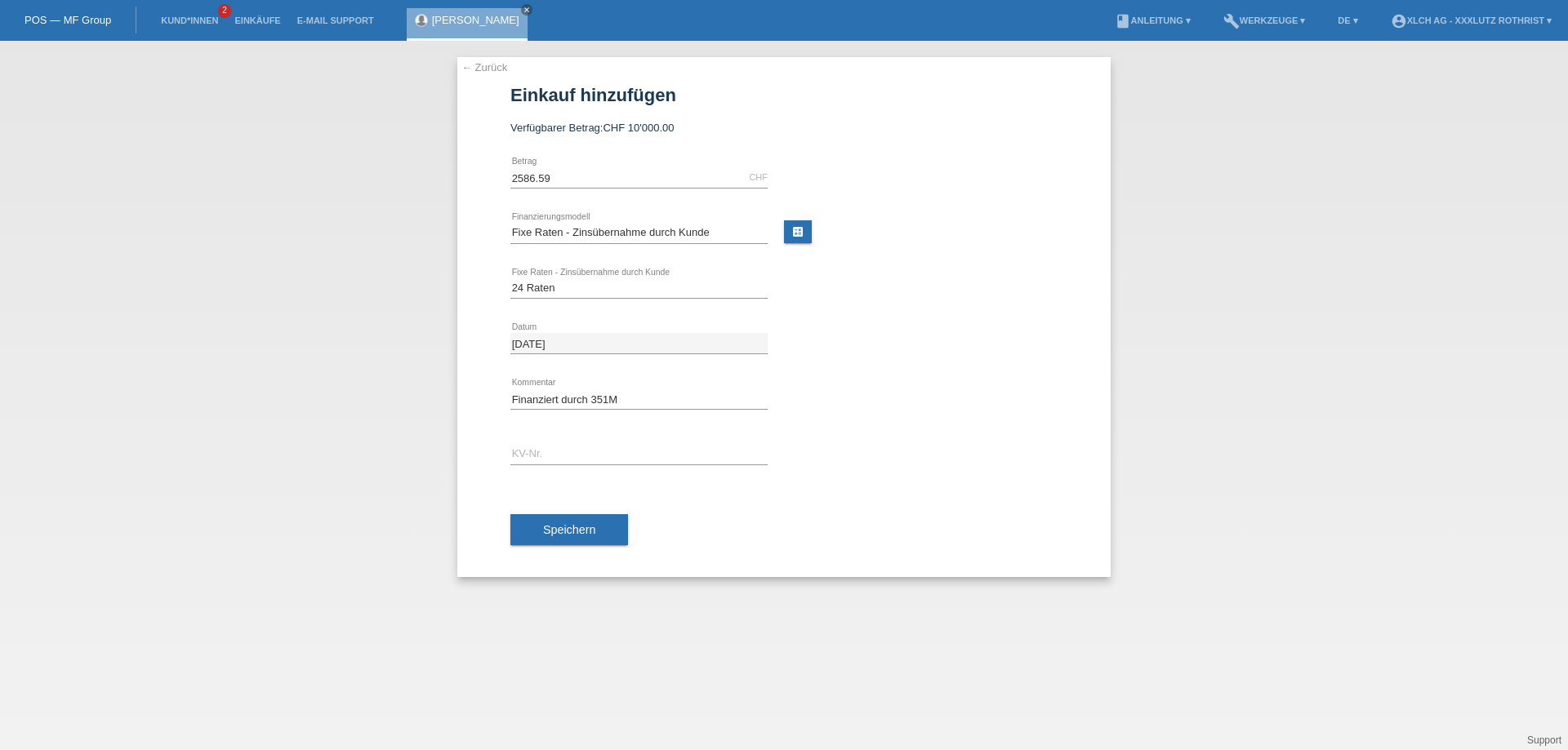
click at [1329, 308] on div "← Zurück Einkauf hinzufügen Verfügbarer Betrag: CHF 10'000.00 2586.59 error Bet…" at bounding box center [784, 395] width 1568 height 709
drag, startPoint x: 561, startPoint y: 187, endPoint x: 292, endPoint y: 172, distance: 269.4
click at [292, 172] on div "← Zurück Einkauf hinzufügen Verfügbarer Betrag: CHF 10'000.00 2586.59 error Bet…" at bounding box center [784, 395] width 1568 height 709
paste input "2685.60"
type input "2685.60"
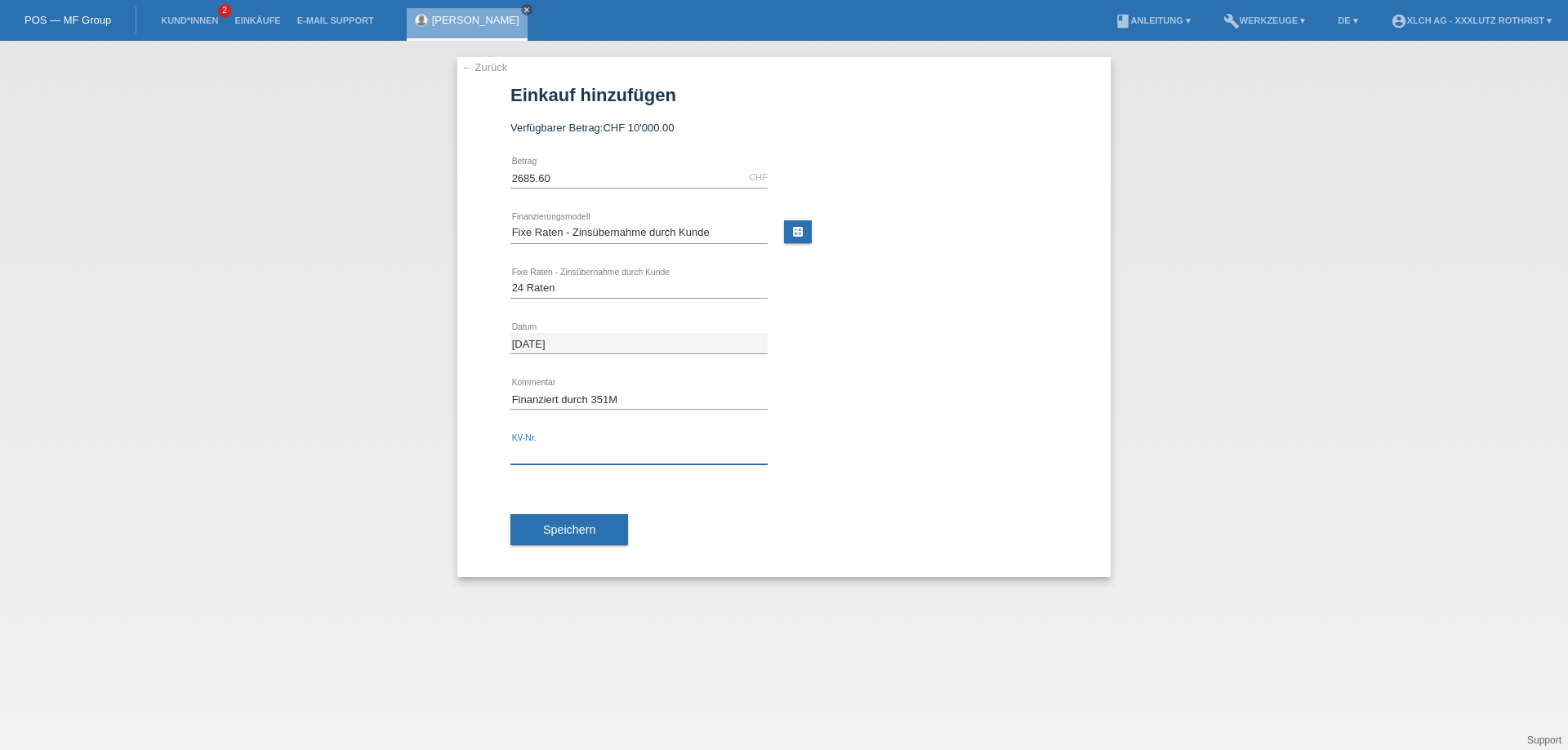
click at [576, 457] on input "text" at bounding box center [638, 453] width 257 height 20
type input "R1SJY7"
click at [581, 514] on div "Speichern" at bounding box center [784, 529] width 547 height 94
click at [591, 522] on button "Speichern" at bounding box center [568, 530] width 118 height 31
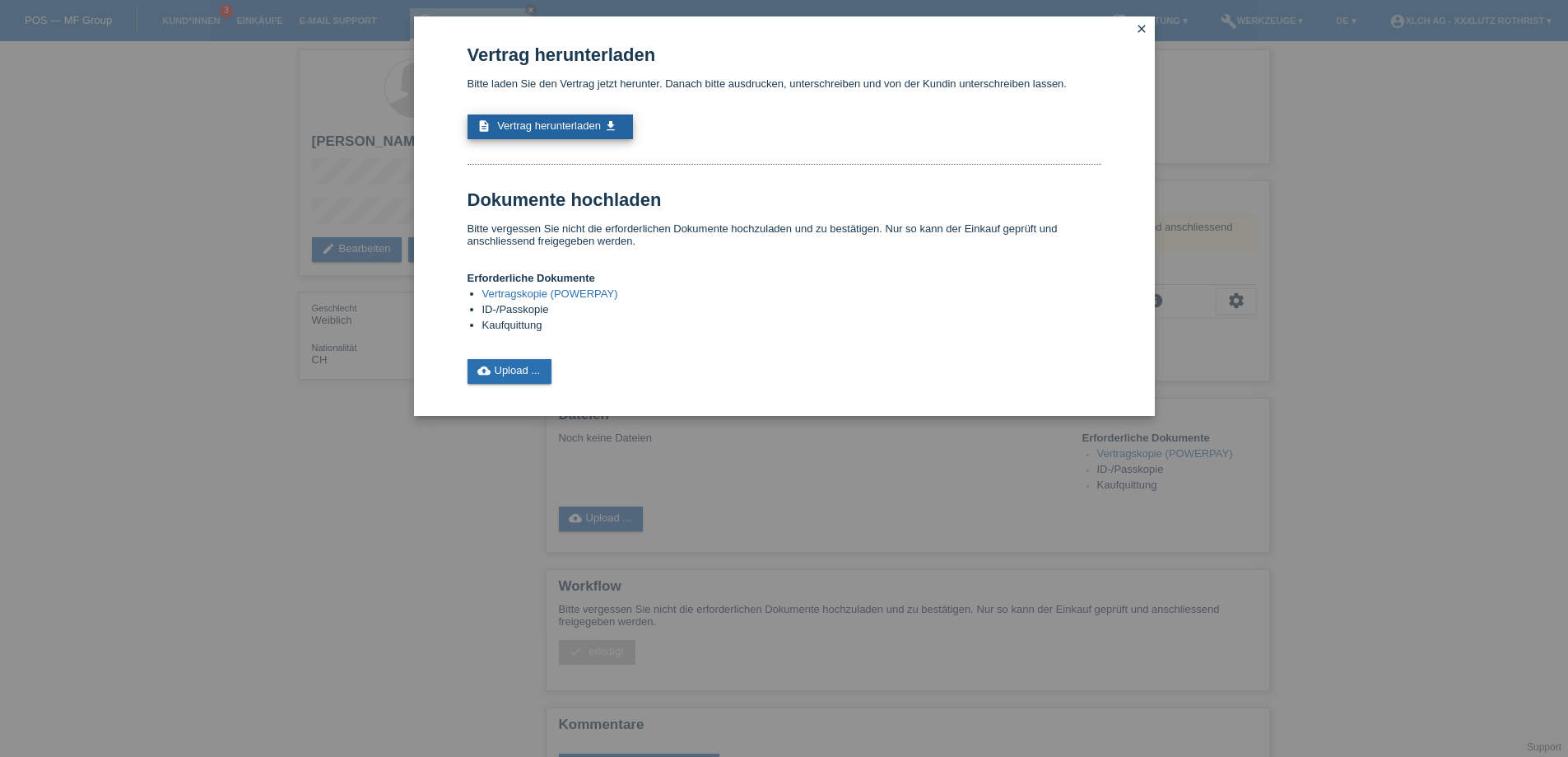
click at [586, 132] on span "Vertrag herunterladen" at bounding box center [549, 126] width 104 height 13
click at [1136, 21] on link "close" at bounding box center [1142, 29] width 22 height 19
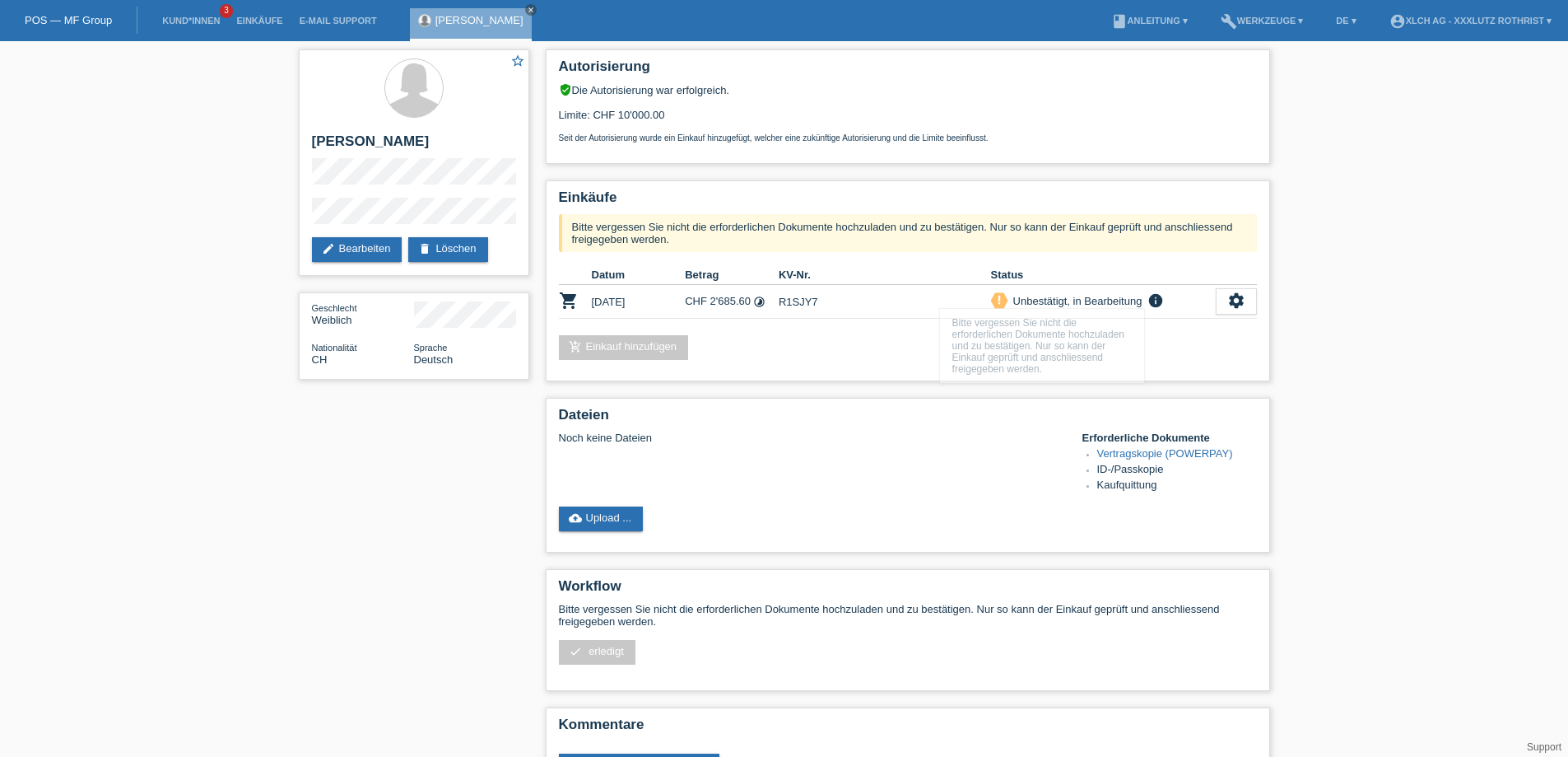
click at [1370, 284] on div "star_border Sibel Eser edit Bearbeiten delete Löschen Geschlecht Weiblich Natio…" at bounding box center [784, 429] width 1568 height 776
click at [1355, 201] on div "star_border Sibel Eser edit Bearbeiten delete Löschen Geschlecht Weiblich Natio…" at bounding box center [784, 429] width 1568 height 776
